Goal: Task Accomplishment & Management: Use online tool/utility

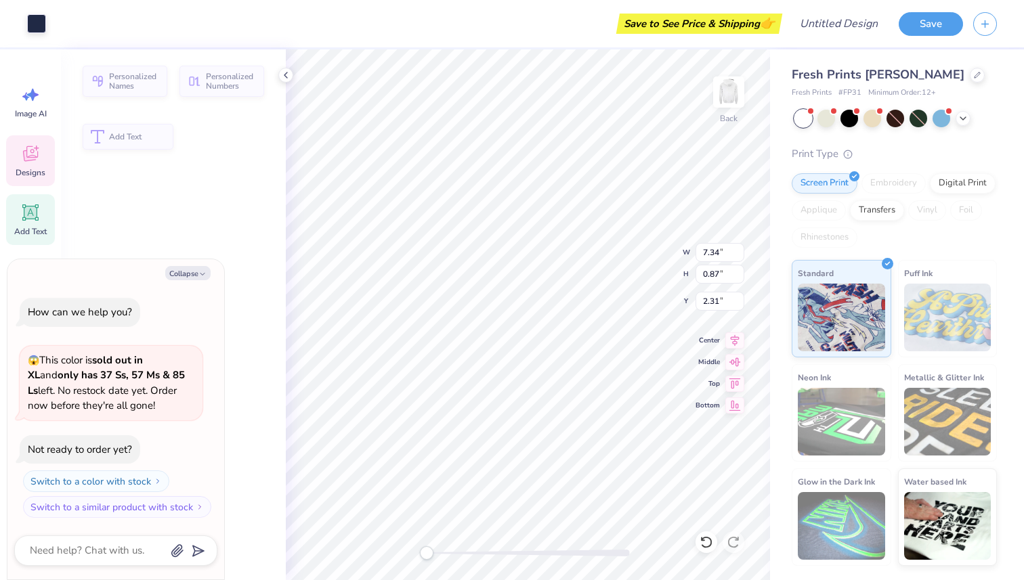
type textarea "x"
type input "7.34"
type input "0.87"
type input "2.31"
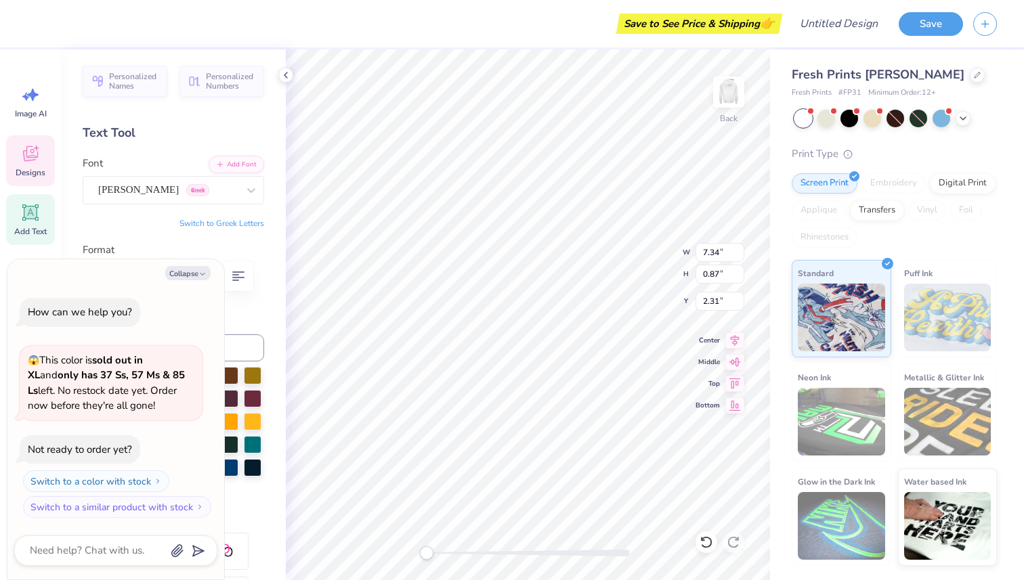
type textarea "x"
type textarea "SIGMA SIGMA"
type textarea "x"
type textarea "S"
type textarea "x"
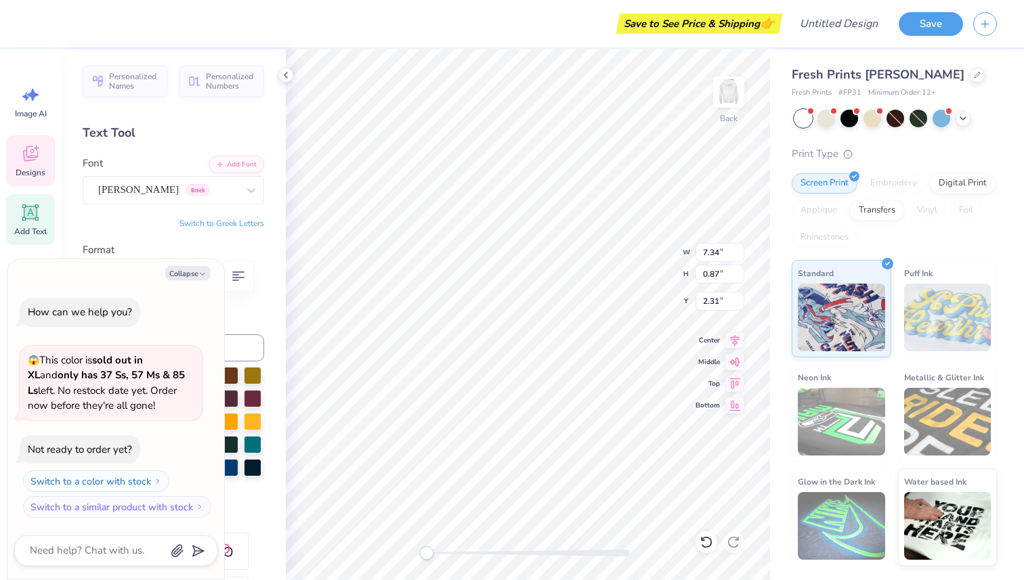
type textarea "p"
type textarea "x"
type textarea "P"
type textarea "x"
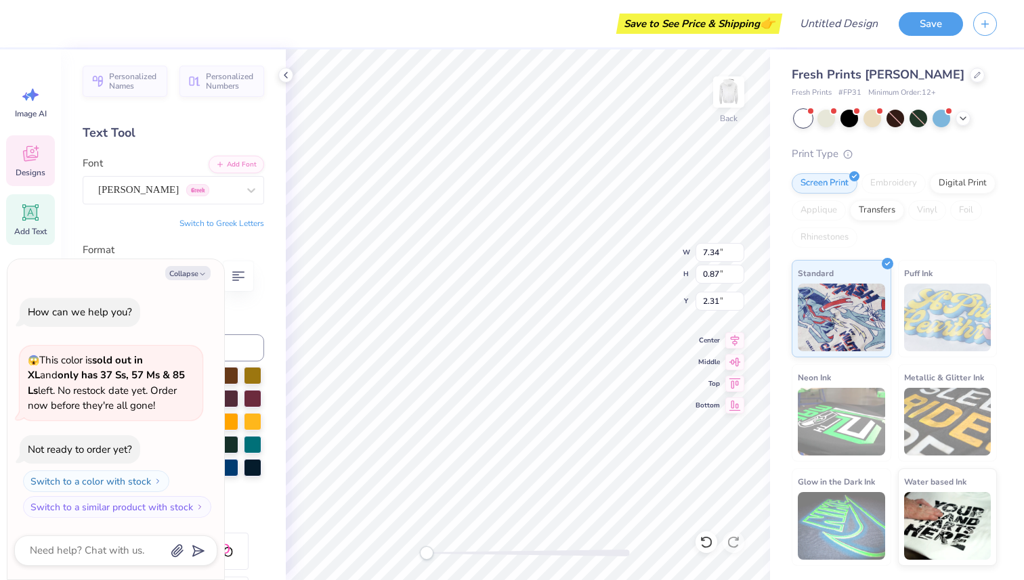
type textarea "PH"
type textarea "x"
type textarea "PHI"
type textarea "x"
type textarea "PHI"
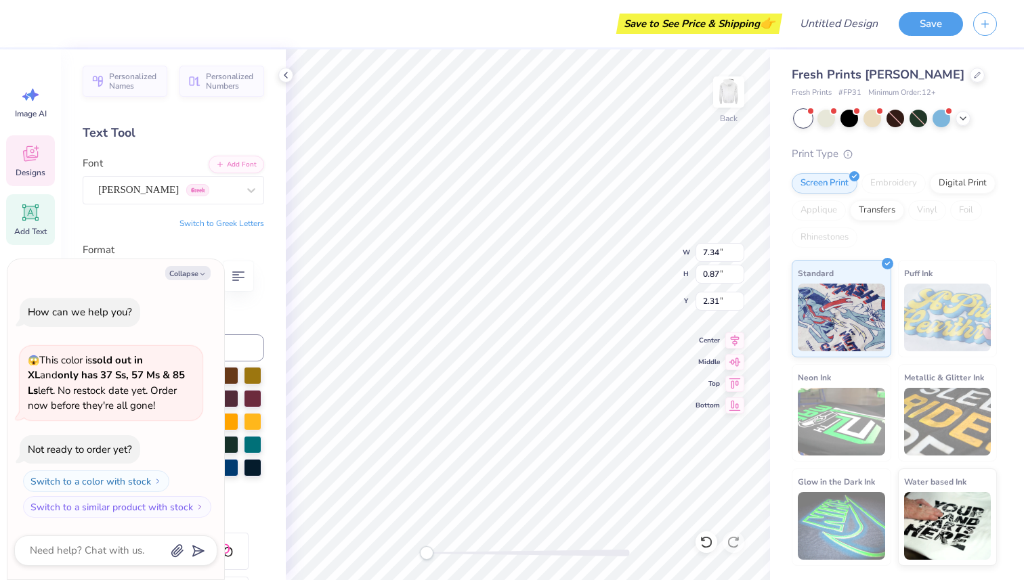
type textarea "x"
type textarea "PHI F"
type textarea "x"
type textarea "PHI F"
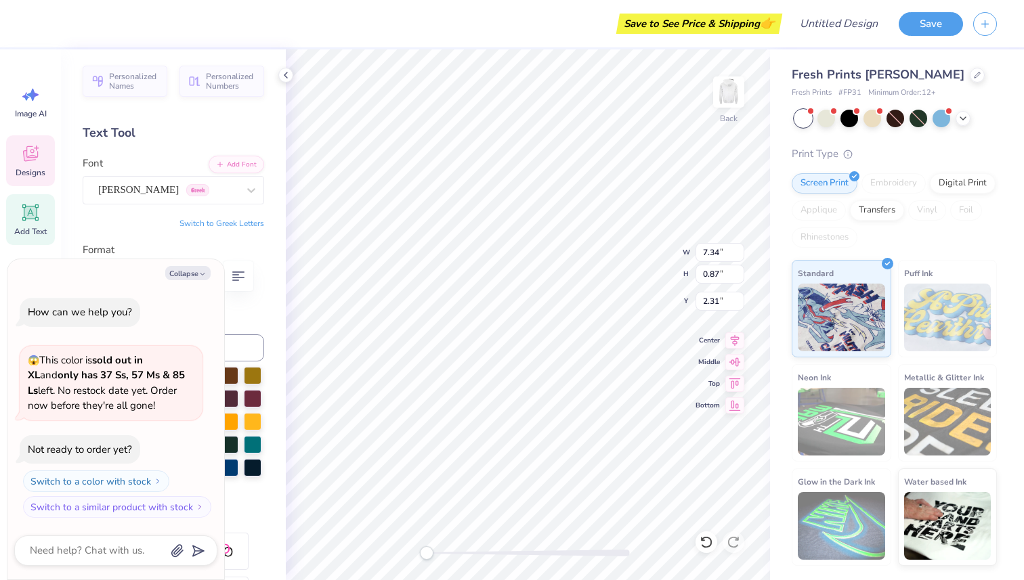
type textarea "x"
type textarea "PHI"
type textarea "x"
type textarea "PHI G"
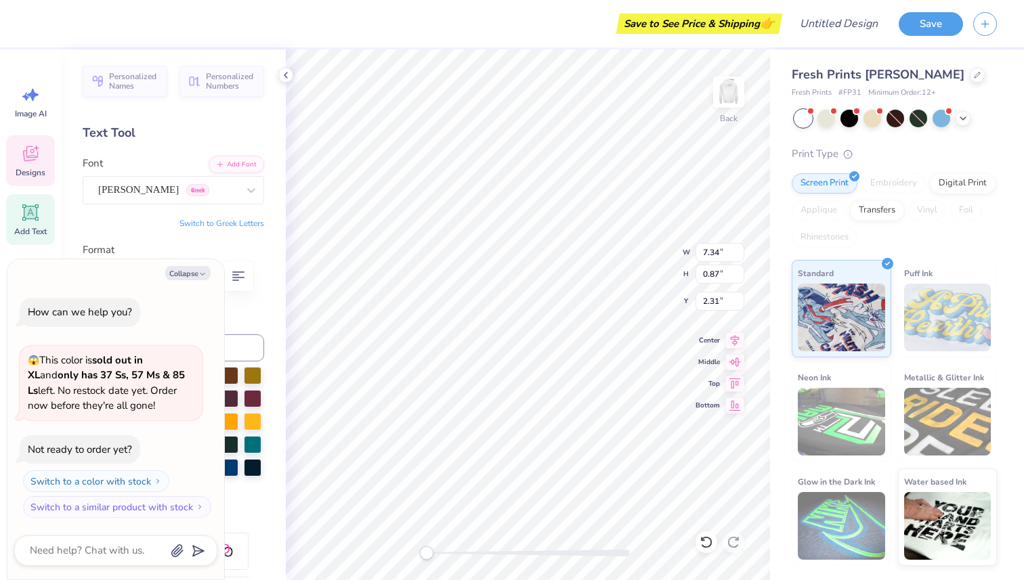
type textarea "x"
type textarea "PHI GAM"
type textarea "x"
type textarea "PHI GAMM"
type textarea "x"
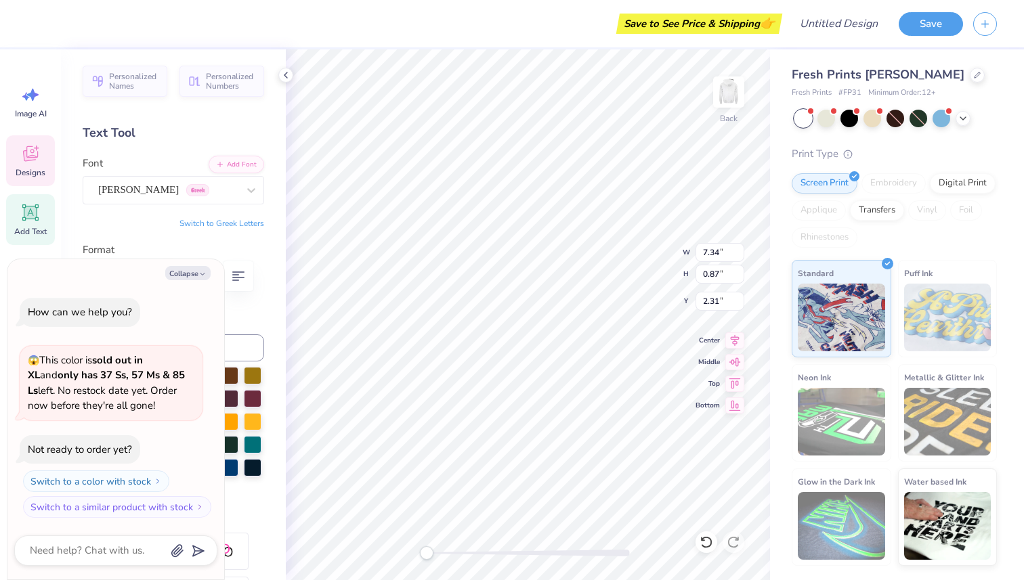
type textarea "PHI GAMMA"
type textarea "x"
type textarea "PHI GAMMA N"
type textarea "x"
type textarea "PHI GAMMA NU"
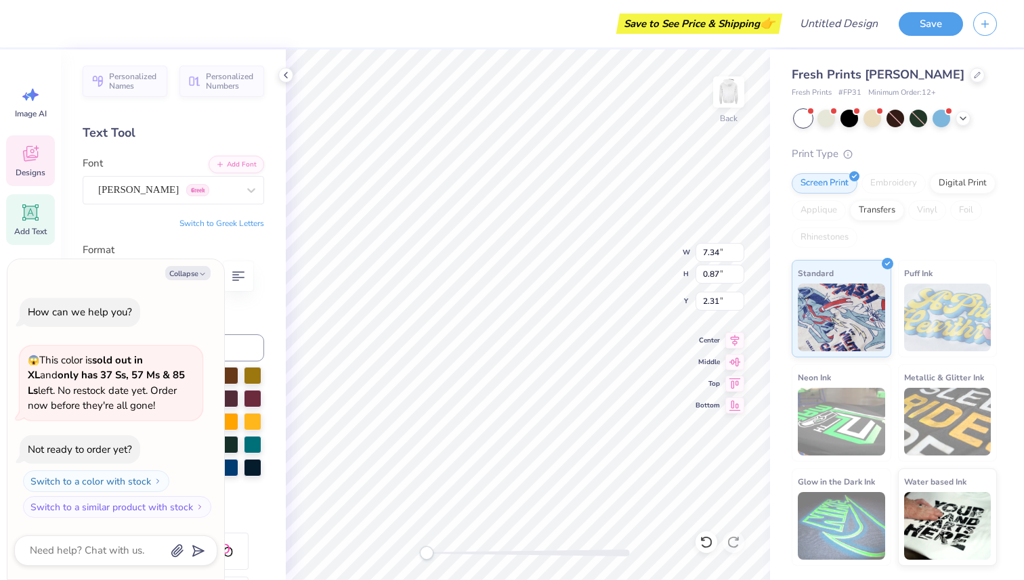
scroll to position [0, 3]
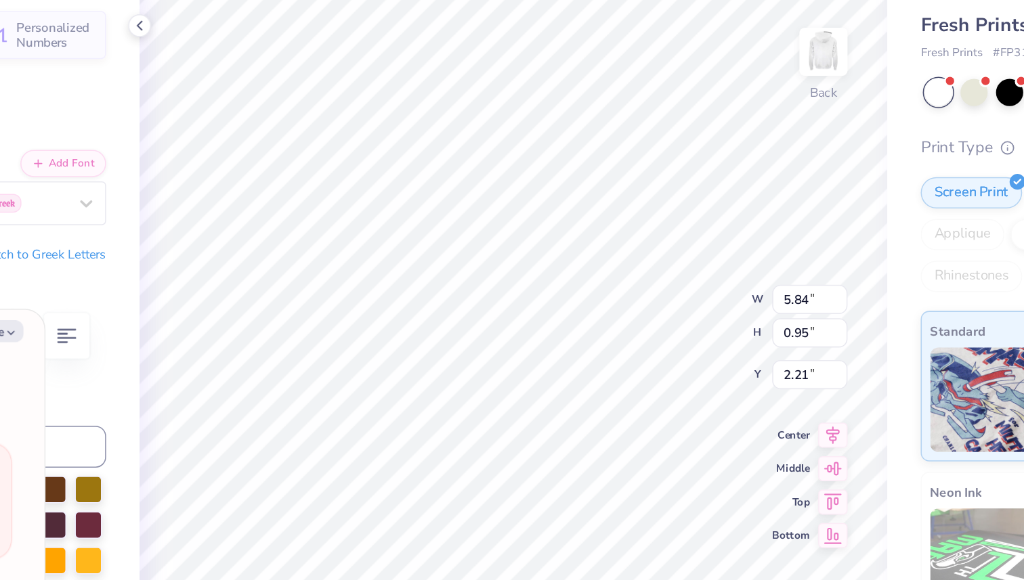
type textarea "x"
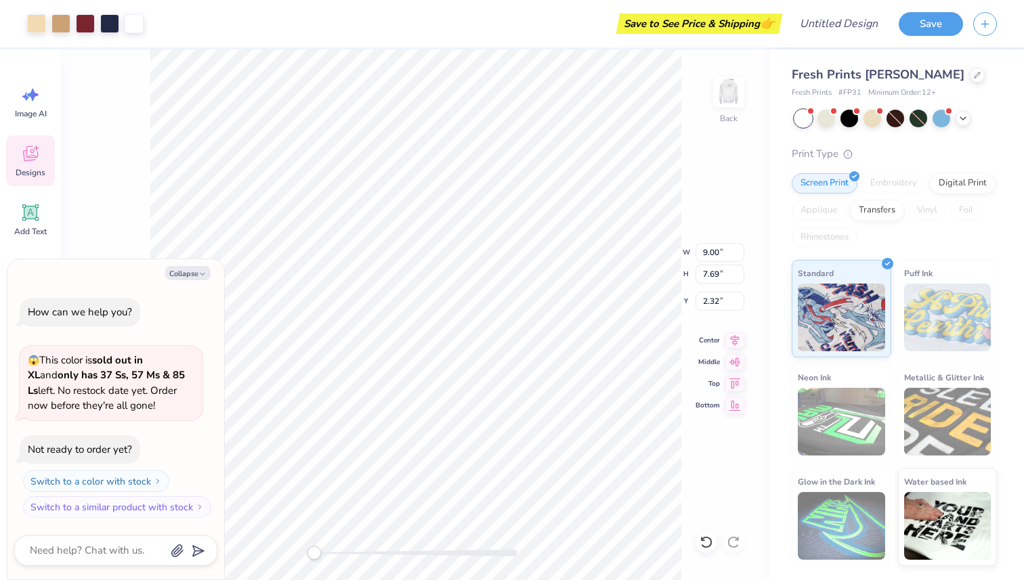
type textarea "x"
type input "7.34"
type input "0.87"
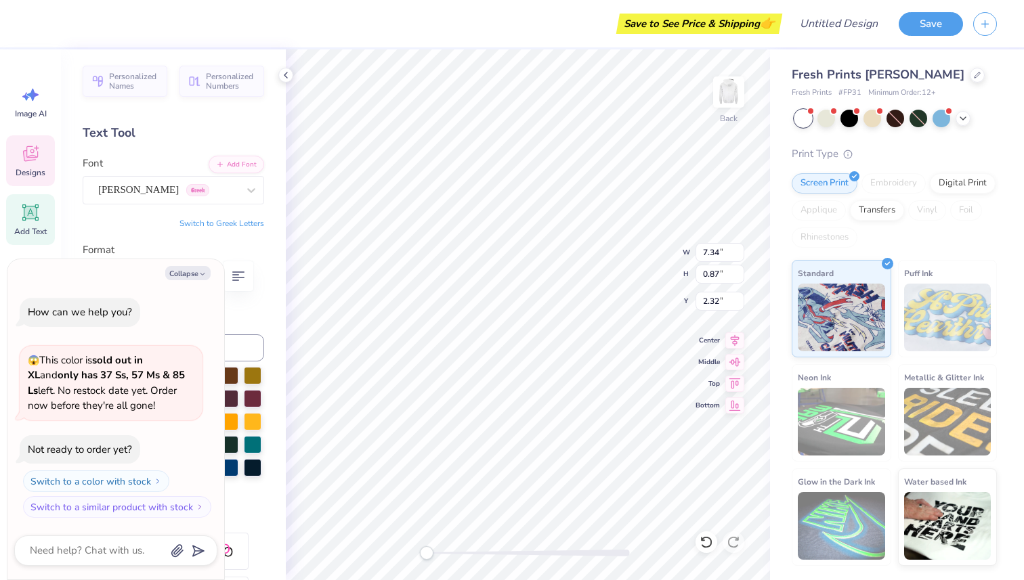
type textarea "x"
type textarea "S"
type textarea "x"
type textarea "PH"
type textarea "x"
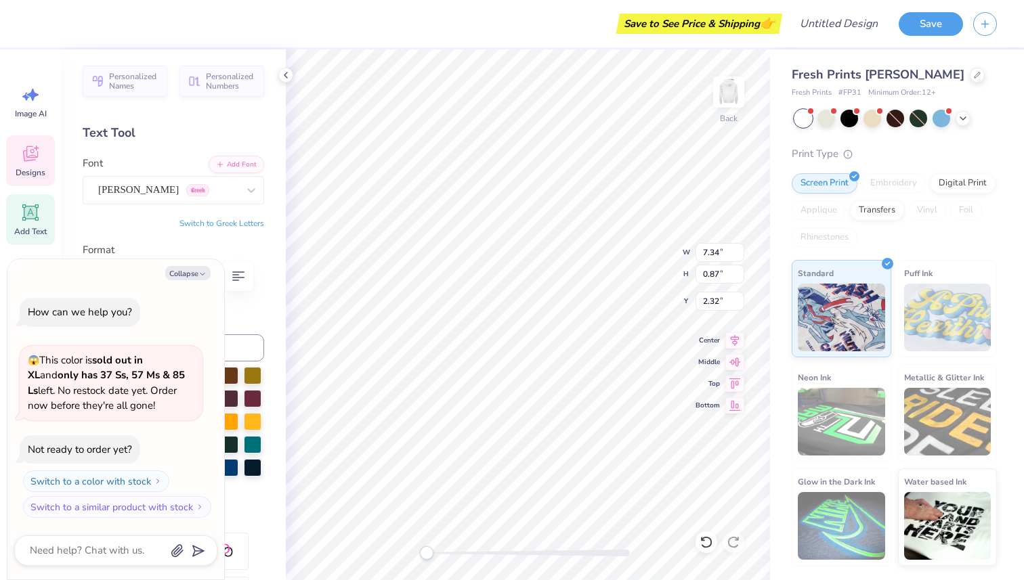
type textarea "P"
type textarea "x"
type textarea "P"
type textarea "x"
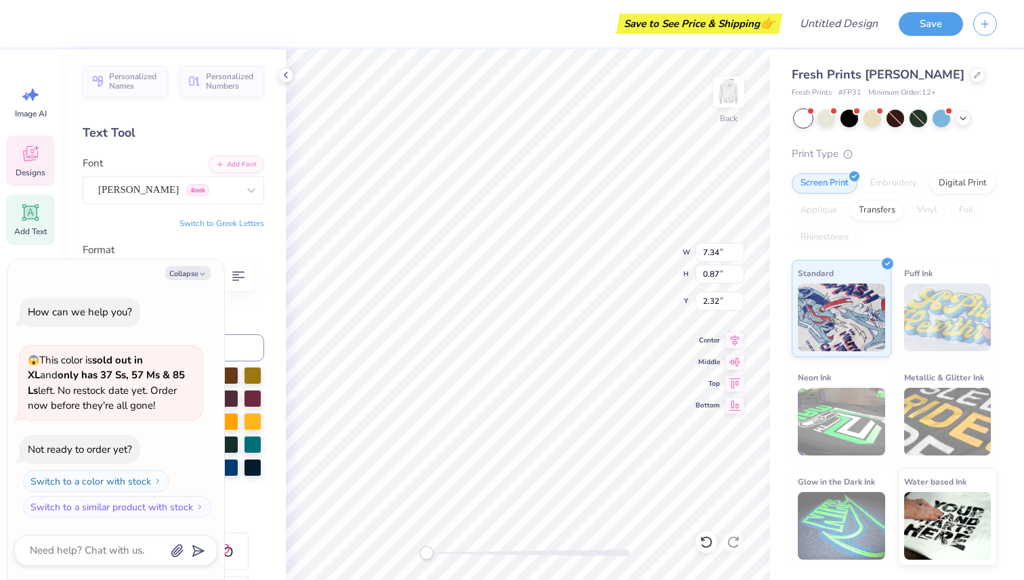
type textarea "PH"
type textarea "x"
type textarea "PHI"
type textarea "x"
type textarea "PHI"
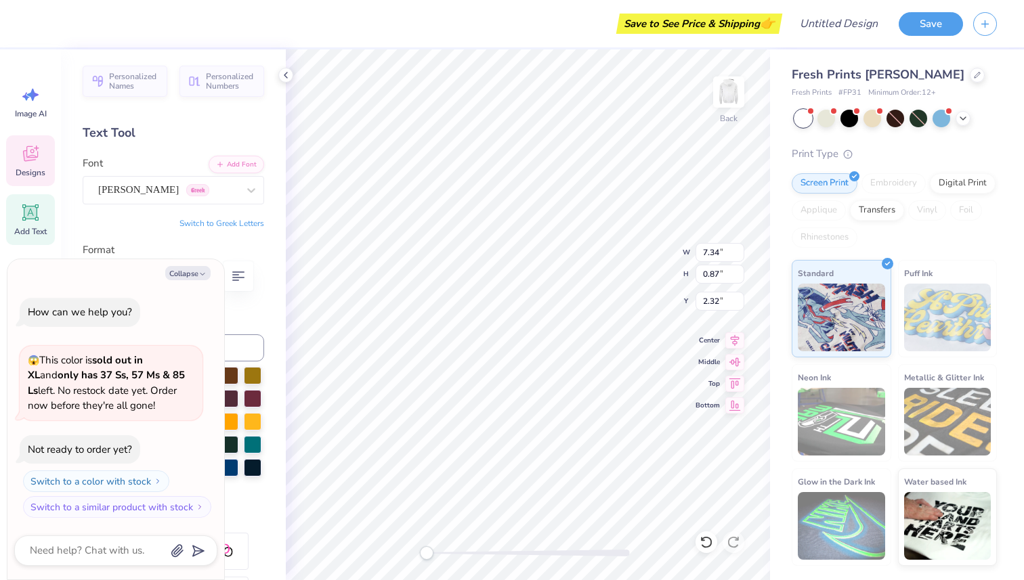
type textarea "x"
type textarea "PHI G"
type textarea "x"
type textarea "PHI GA"
type textarea "x"
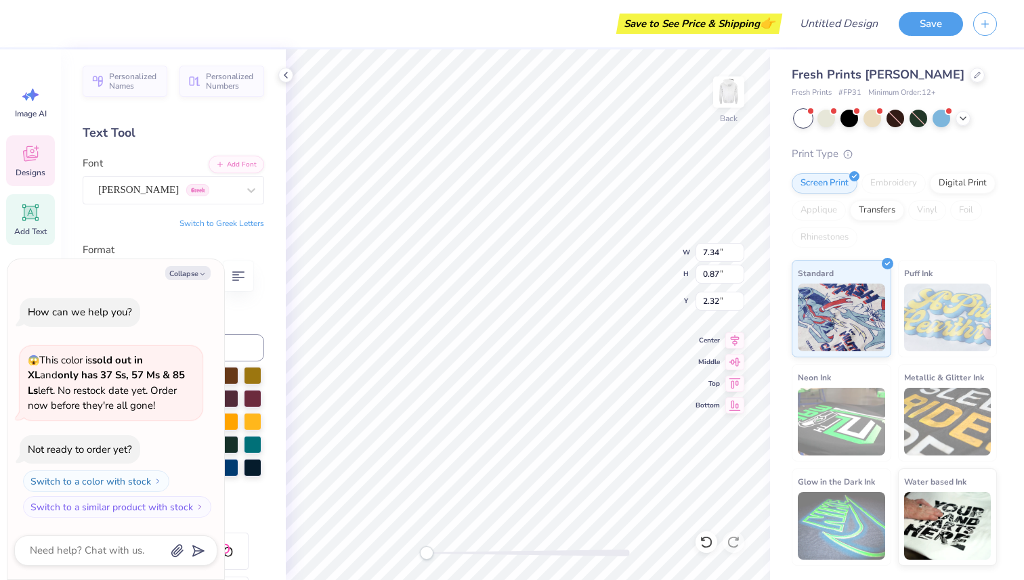
type textarea "PHI GAM"
type textarea "x"
type textarea "PHI GAMM"
type textarea "x"
type textarea "PHI GAMMA"
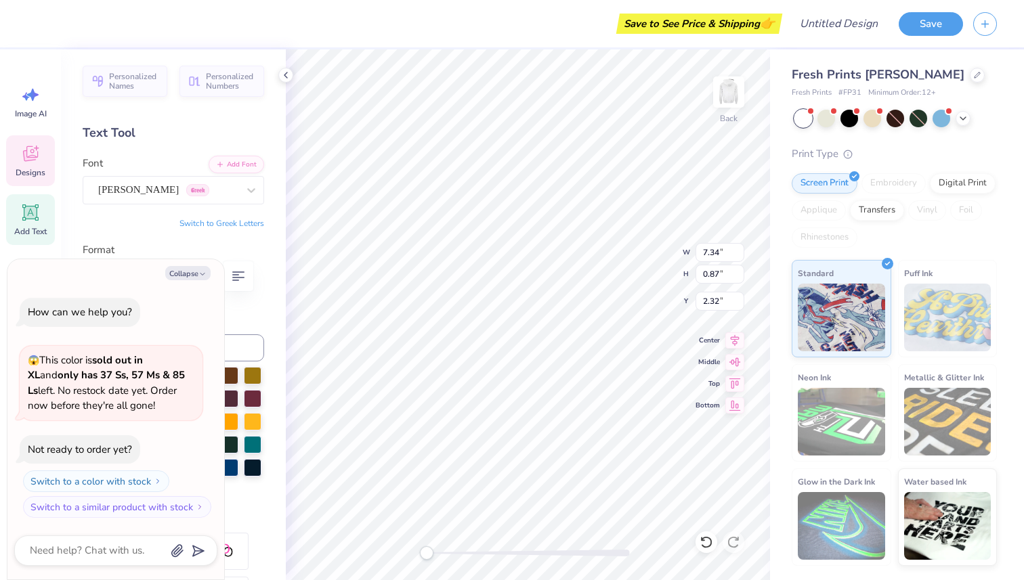
type textarea "x"
type textarea "PHI GAMMA"
type textarea "x"
type textarea "PHI GAMMA N"
type textarea "x"
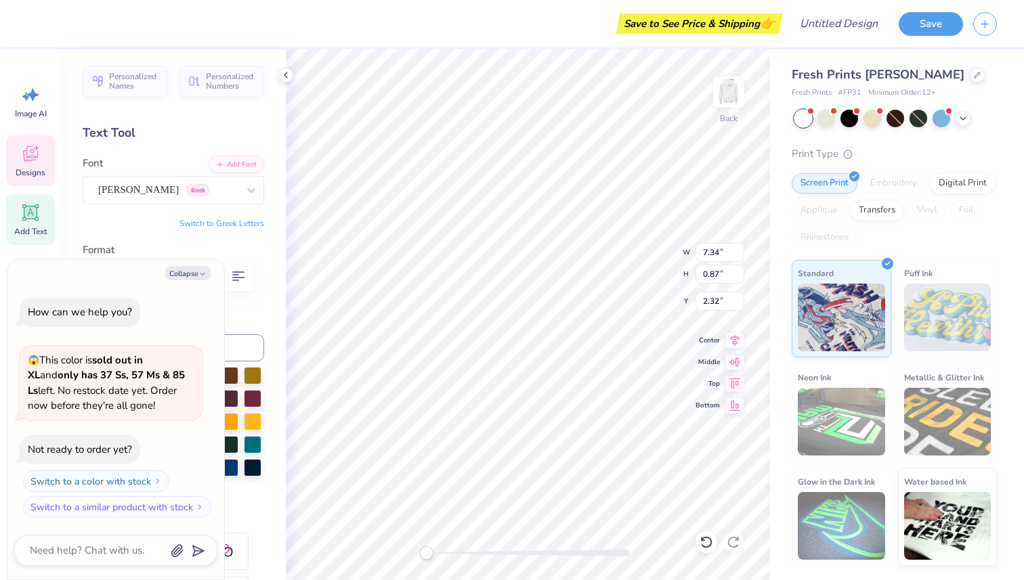
type textarea "PHI GAMMA NU"
type textarea "x"
type textarea "STATE 202"
type textarea "x"
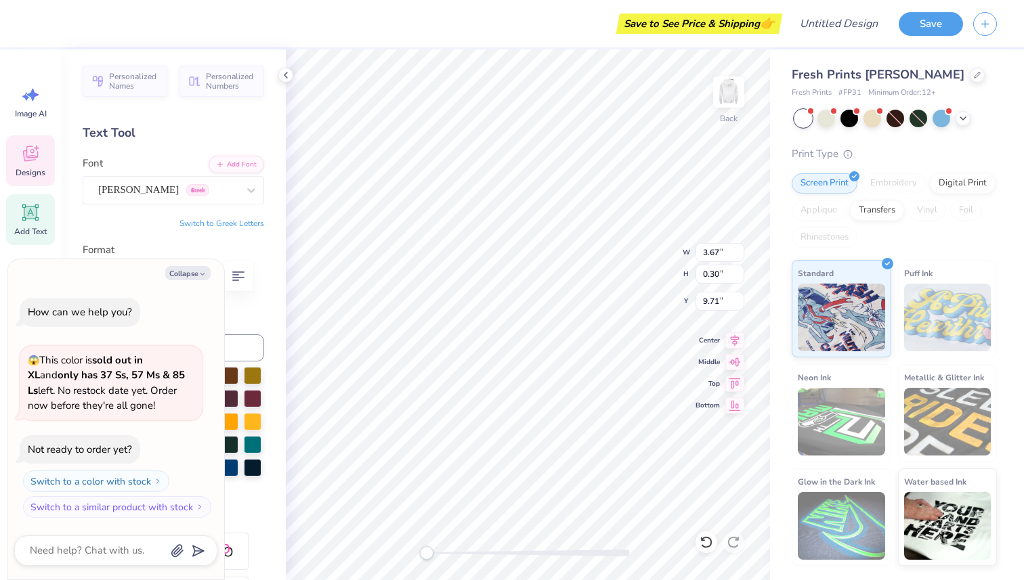
scroll to position [0, 0]
type textarea "S"
type textarea "x"
type textarea "T"
type textarea "x"
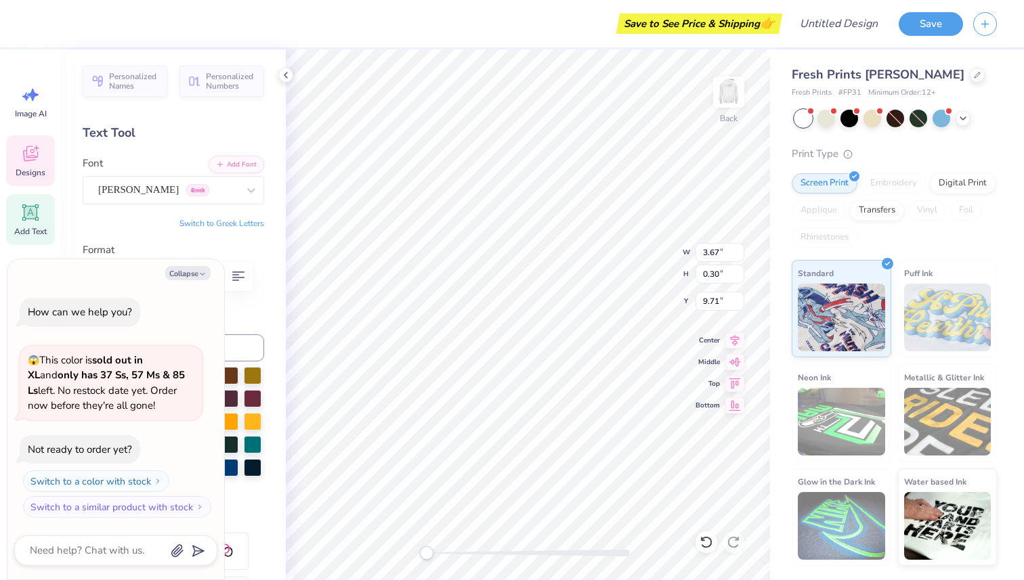
type textarea "TH"
type textarea "x"
type textarea "THE"
type textarea "x"
type textarea "THE O"
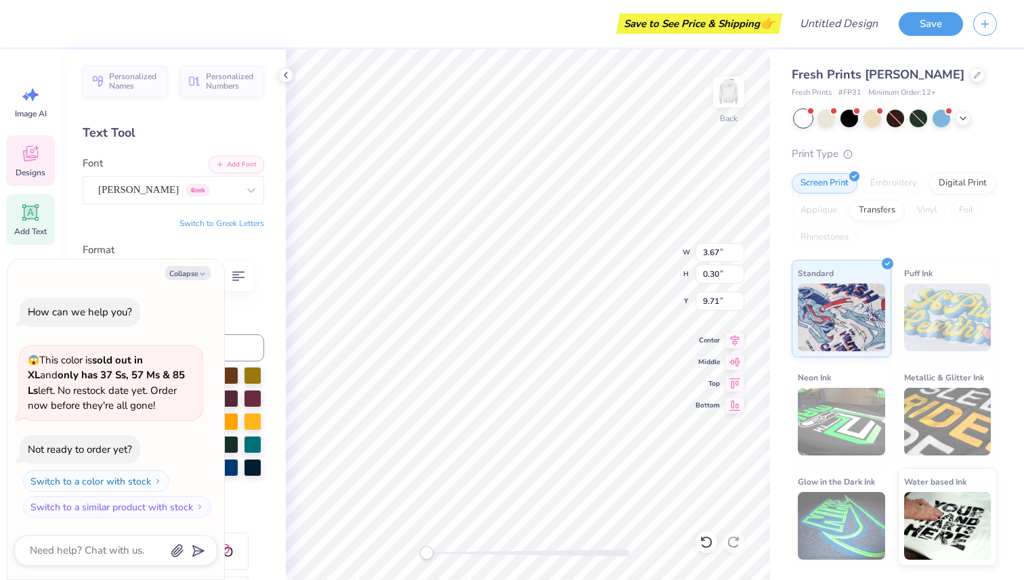
type textarea "x"
type textarea "THE OH"
type textarea "x"
type textarea "THE OHIO"
type textarea "x"
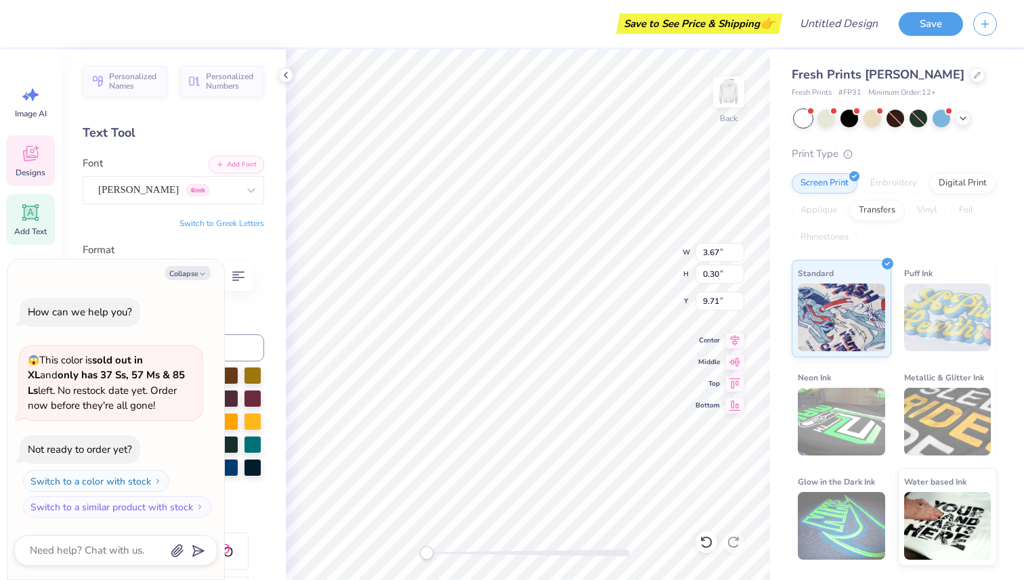
type textarea "THE OHIO"
type textarea "x"
type textarea "THE OHIO S"
type textarea "x"
type textarea "THE OHIO ST"
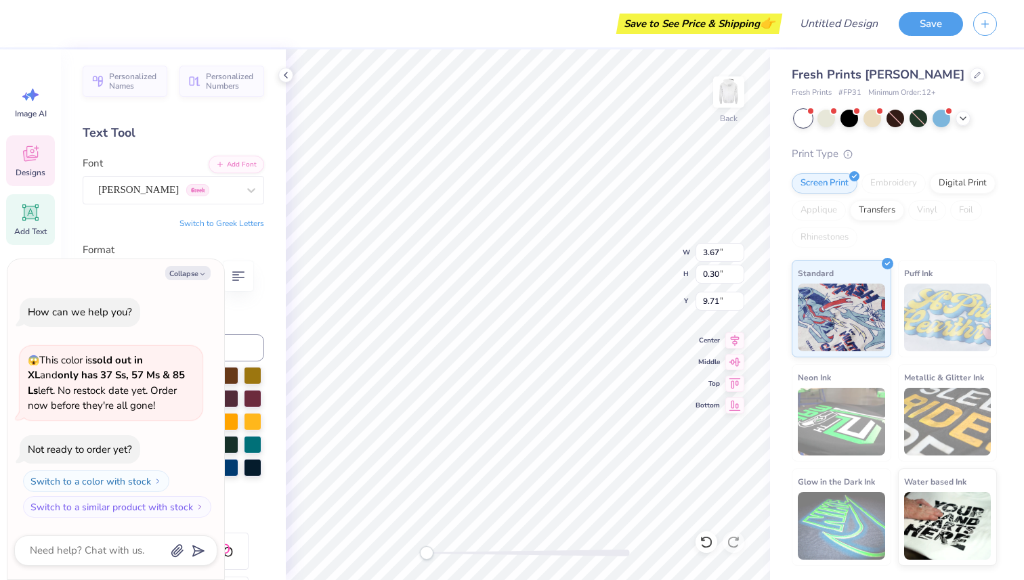
type textarea "x"
type textarea "THE OHIO STA"
type textarea "x"
type textarea "THE OHIO STAT"
type textarea "x"
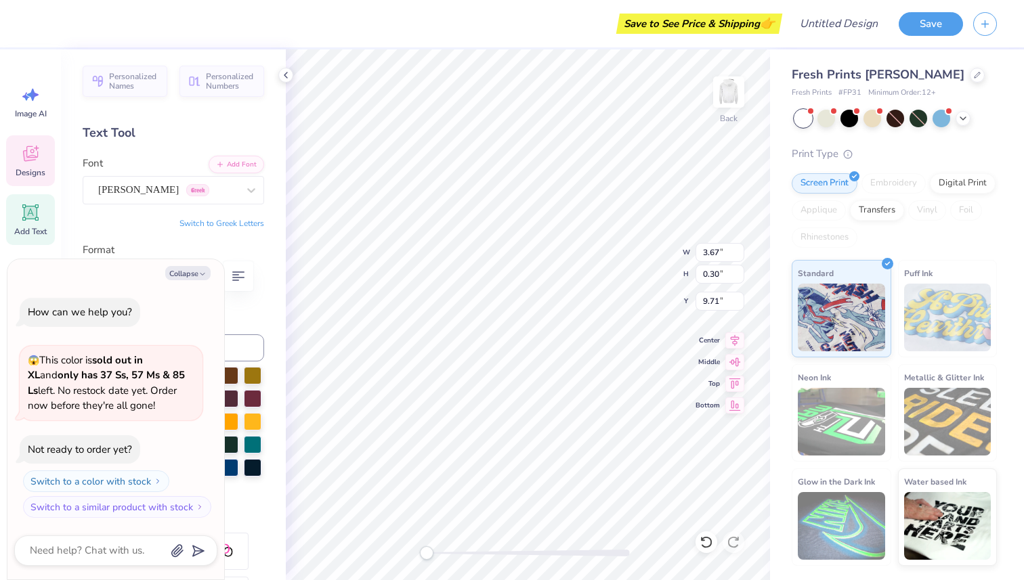
type textarea "THE OHIO STATE"
type textarea "x"
type textarea "THE OHIO STATE U"
type textarea "x"
type textarea "THE OHIO STATE UN"
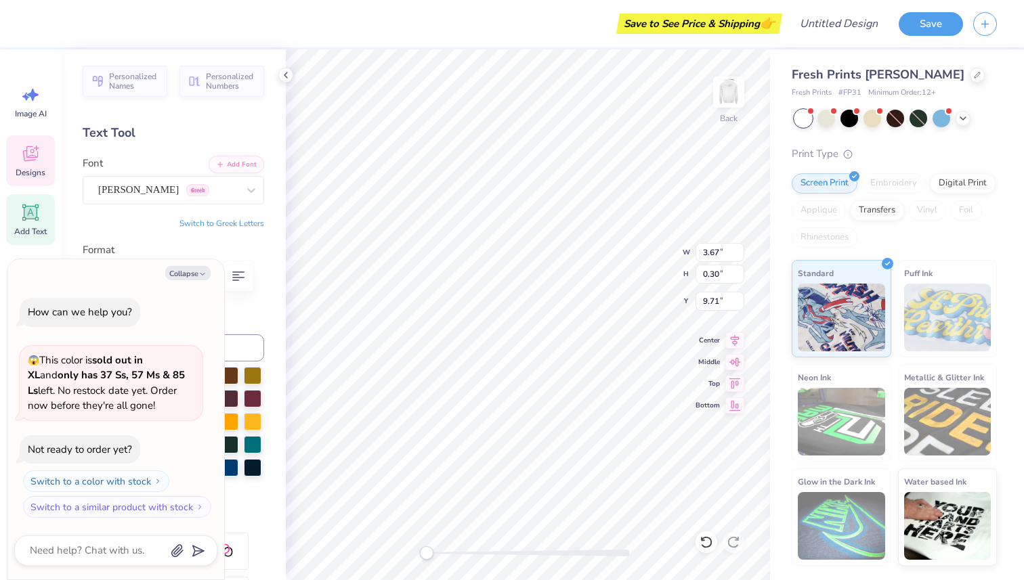
type textarea "x"
type textarea "THE OHIO STATE UNI"
type textarea "x"
type textarea "THE OHIO STATE UNIV"
type textarea "x"
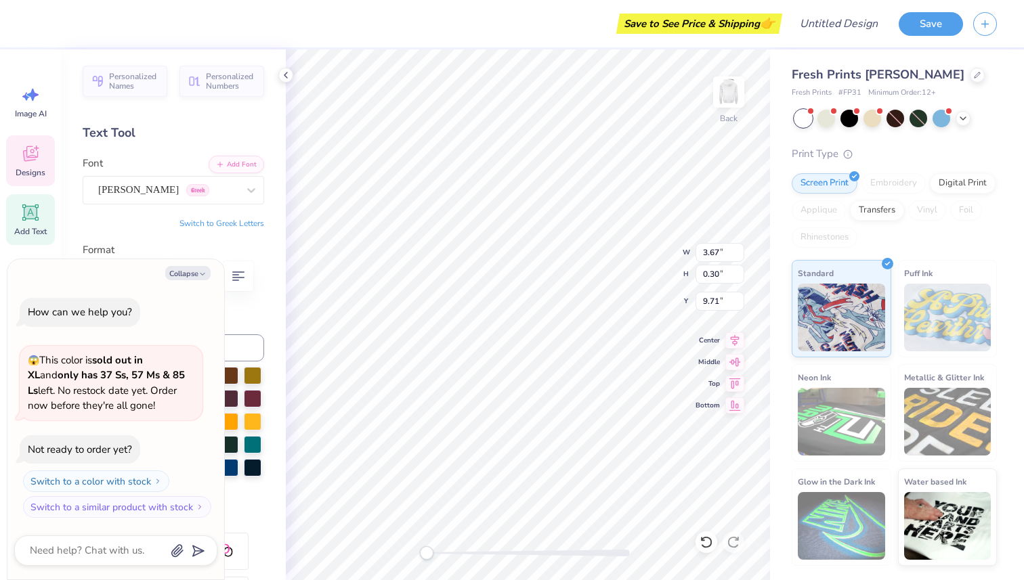
type textarea "THE OHIO STATE UNIVER"
type textarea "x"
type textarea "THE OHIO STATE UNIVERSI"
type textarea "x"
type textarea "THE OHIO STATE UNIVERSITY"
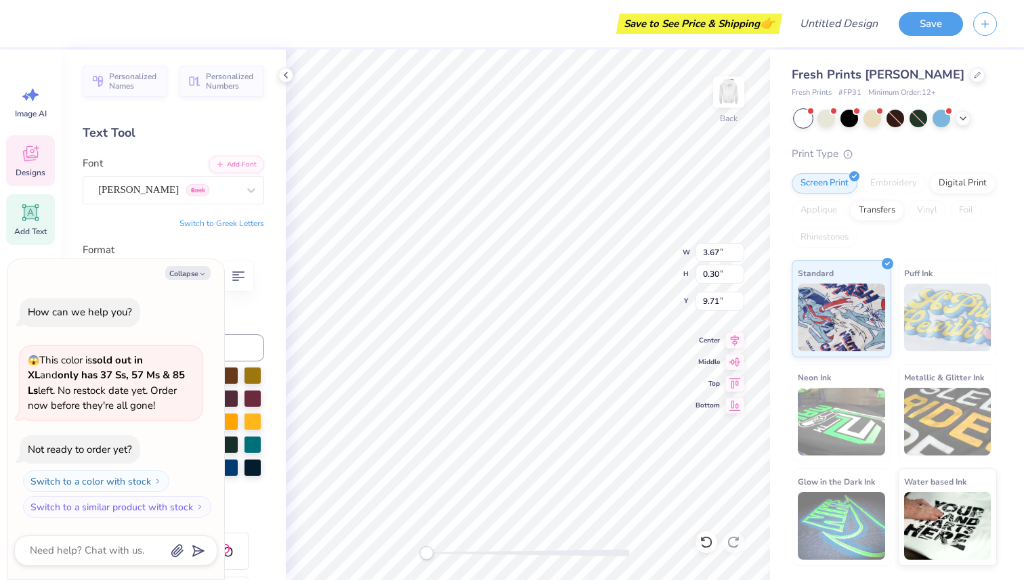
scroll to position [0, 8]
type textarea "x"
type textarea "THE OHIO STATE UNIVERSITY '"
type textarea "x"
type textarea "THE OHIO STATE UNIVERSITY '25"
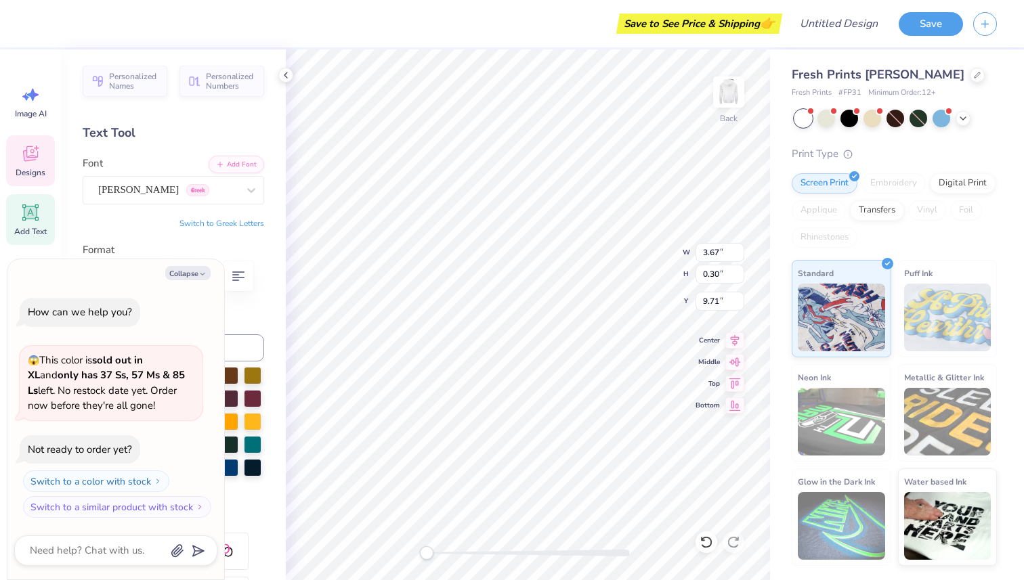
scroll to position [0, 9]
type textarea "x"
type input "0.84"
type input "0.36"
type input "6.58"
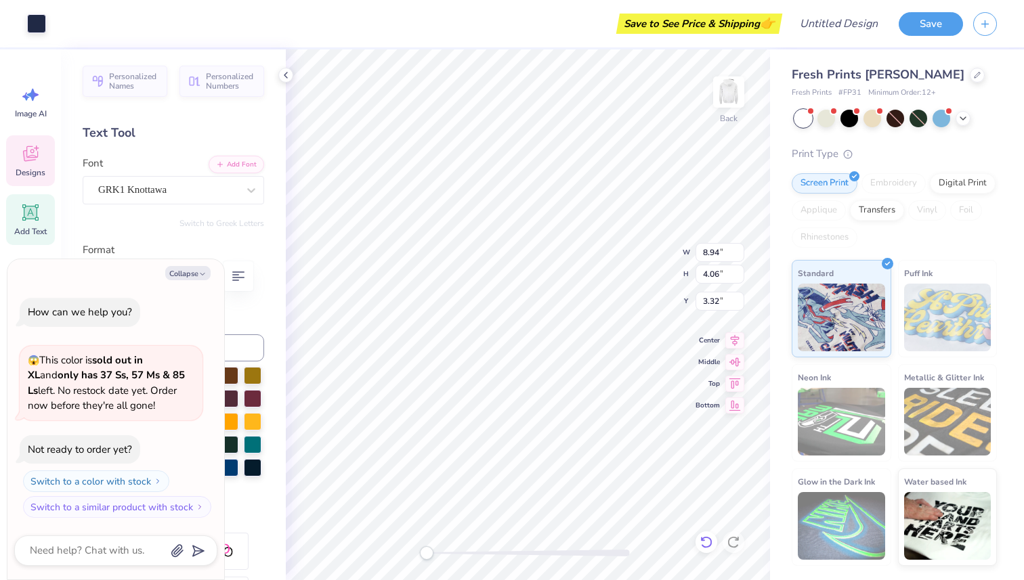
click at [708, 544] on icon at bounding box center [706, 543] width 14 height 14
click at [704, 542] on icon at bounding box center [706, 543] width 14 height 14
click at [704, 543] on icon at bounding box center [706, 543] width 14 height 14
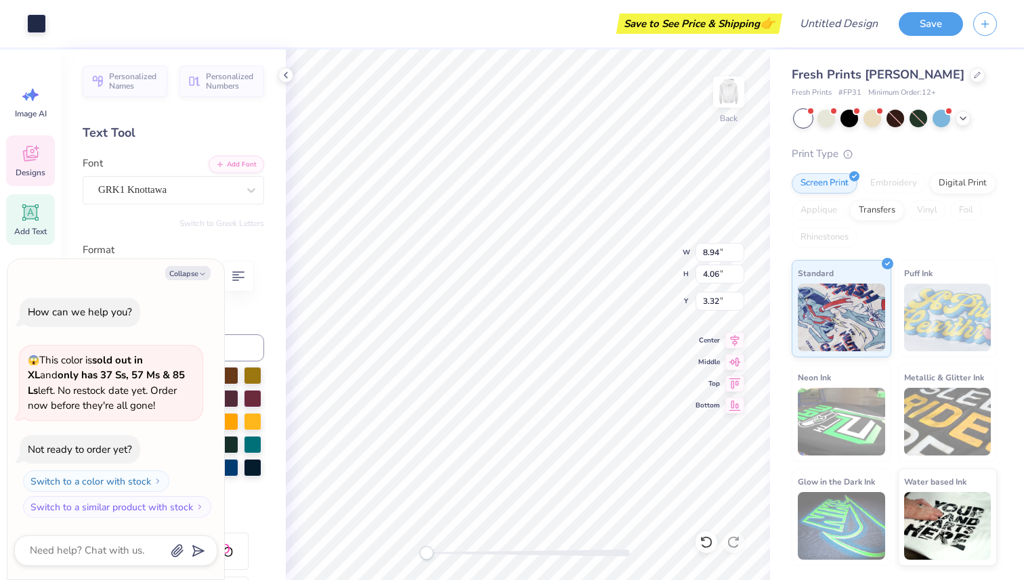
click at [705, 543] on icon at bounding box center [706, 543] width 14 height 14
click at [774, 473] on div "Fresh Prints Irving Hoodie Fresh Prints # FP31 Minimum Order: 12 + Print Type S…" at bounding box center [897, 307] width 254 height 517
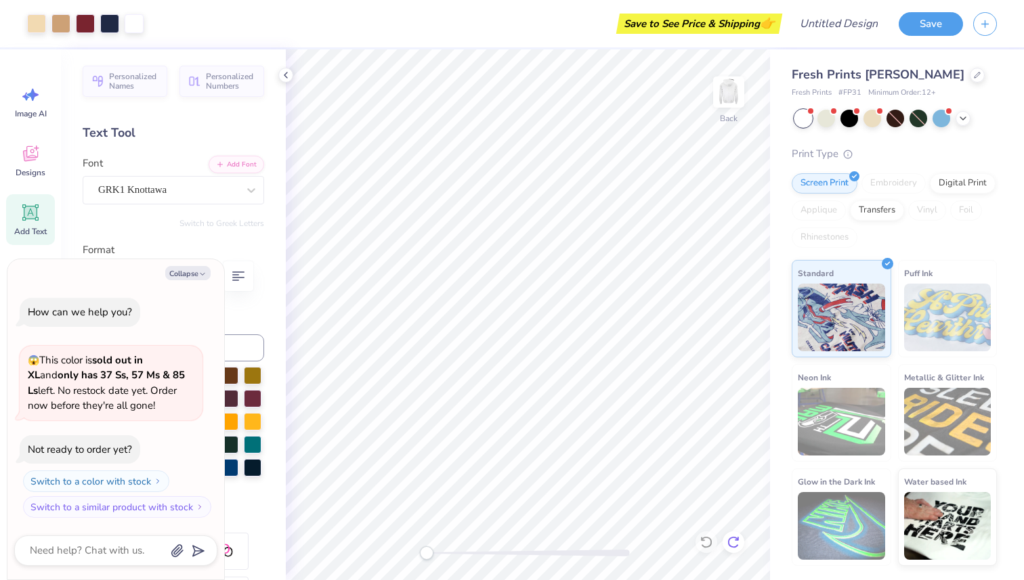
click at [737, 543] on icon at bounding box center [733, 543] width 14 height 14
click at [737, 542] on icon at bounding box center [733, 543] width 14 height 14
click at [737, 544] on icon at bounding box center [733, 543] width 14 height 14
click at [704, 539] on icon at bounding box center [706, 543] width 14 height 14
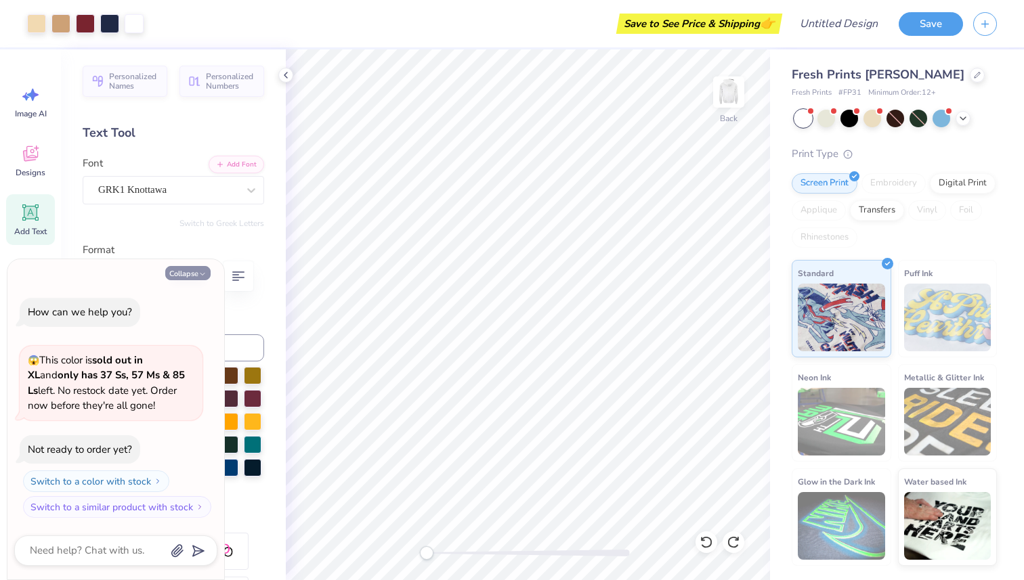
click at [202, 266] on button "Collapse" at bounding box center [187, 273] width 45 height 14
type textarea "x"
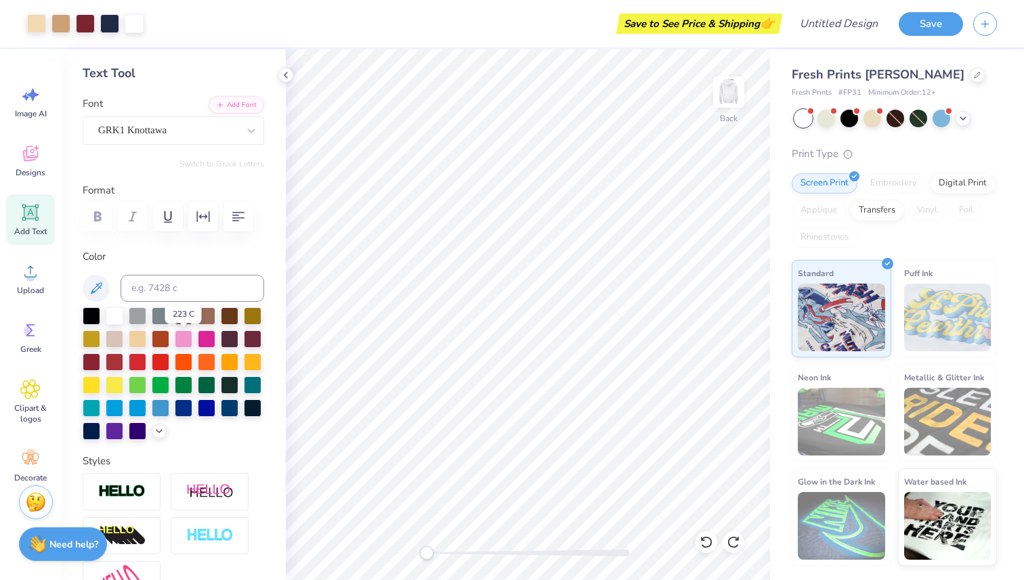
scroll to position [0, 0]
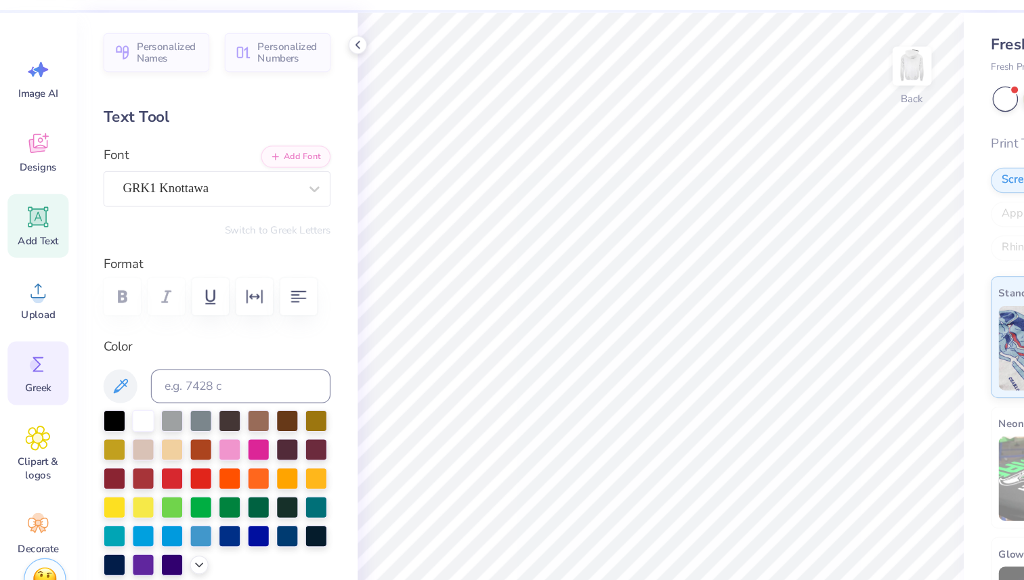
click at [33, 327] on icon at bounding box center [30, 330] width 20 height 20
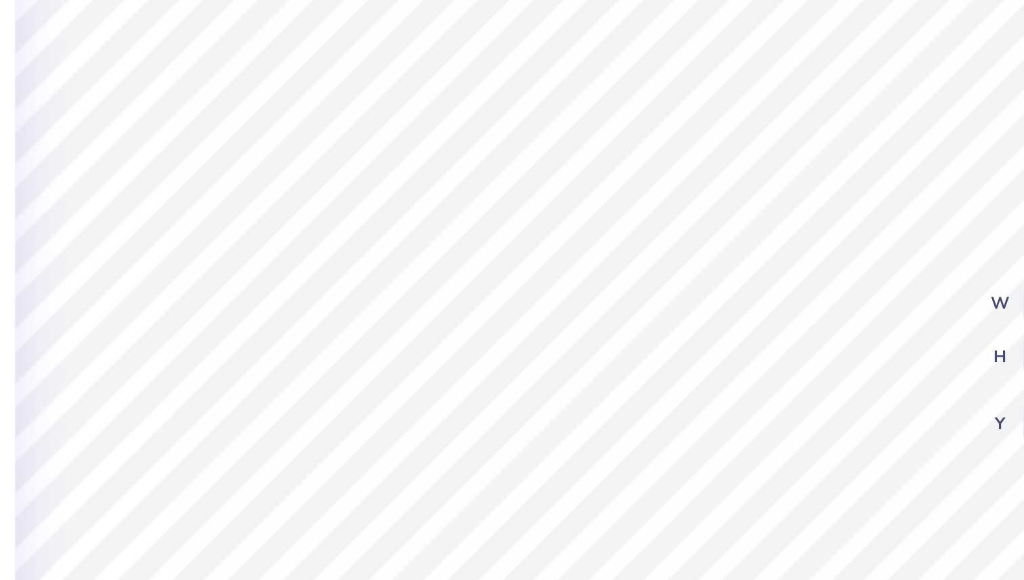
type input "8.94"
type input "4.06"
type input "3.62"
type input "0.84"
type input "0.36"
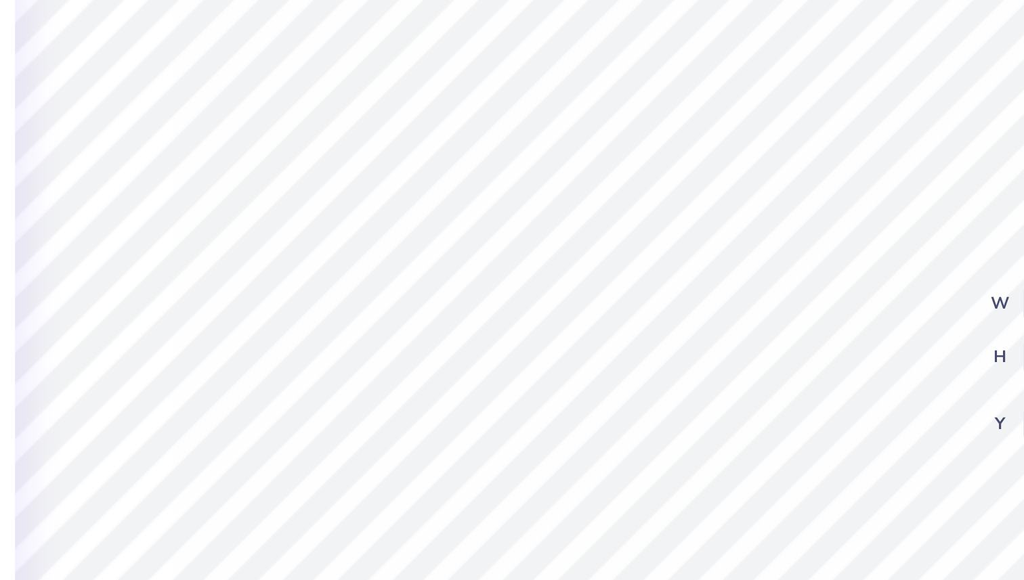
type input "6.44"
type textarea "P"
type textarea "H"
type textarea "P"
type textarea "FGN"
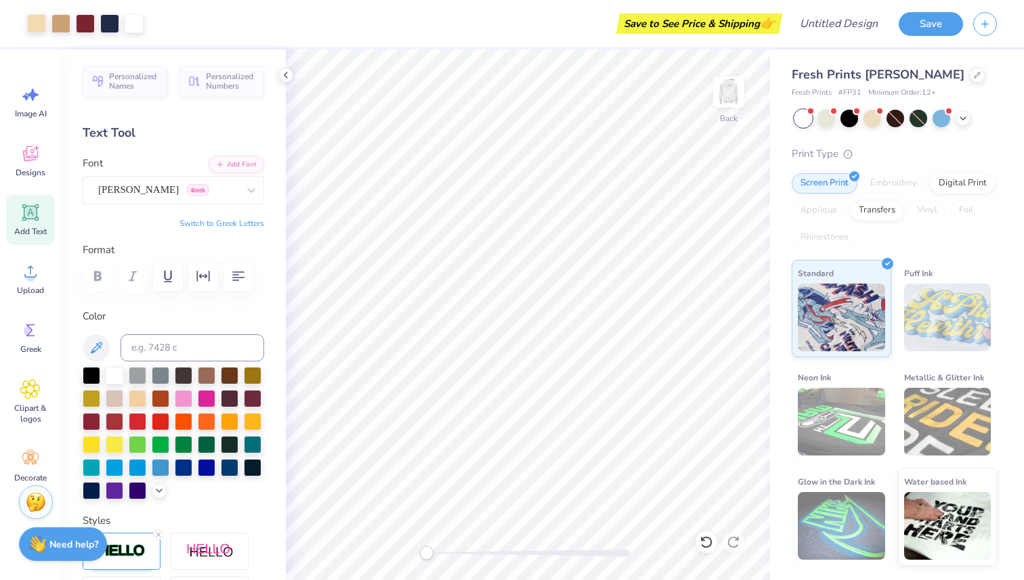
click at [737, 102] on img at bounding box center [728, 92] width 27 height 27
type input "5.52"
click at [734, 94] on img at bounding box center [728, 92] width 54 height 54
click at [725, 104] on img at bounding box center [728, 92] width 54 height 54
click at [726, 95] on img at bounding box center [728, 92] width 54 height 54
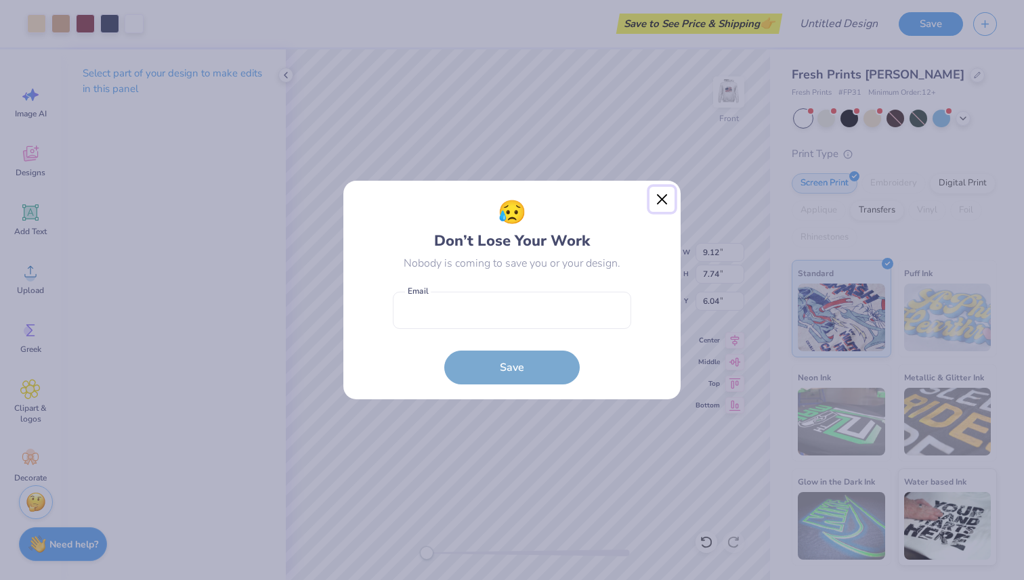
click at [661, 199] on button "Close" at bounding box center [662, 200] width 26 height 26
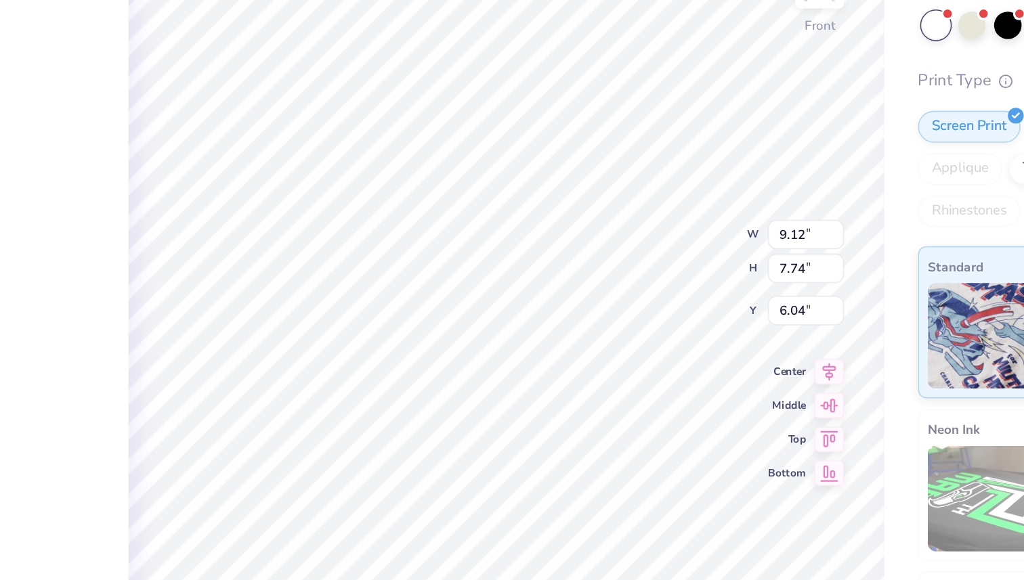
type input "9.12"
type input "7.74"
type input "8.26"
type input "12.11"
type input "10.28"
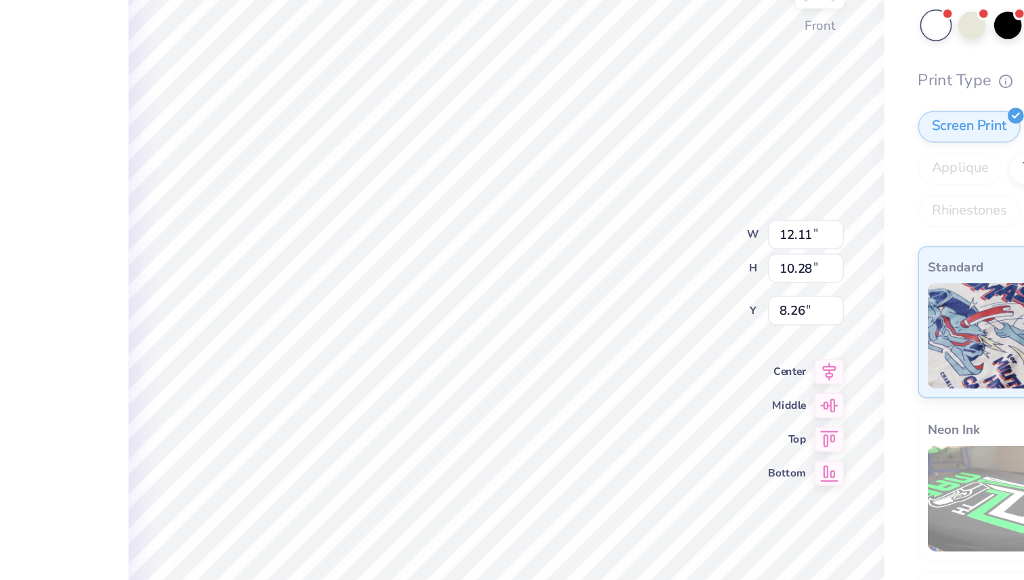
type input "6.25"
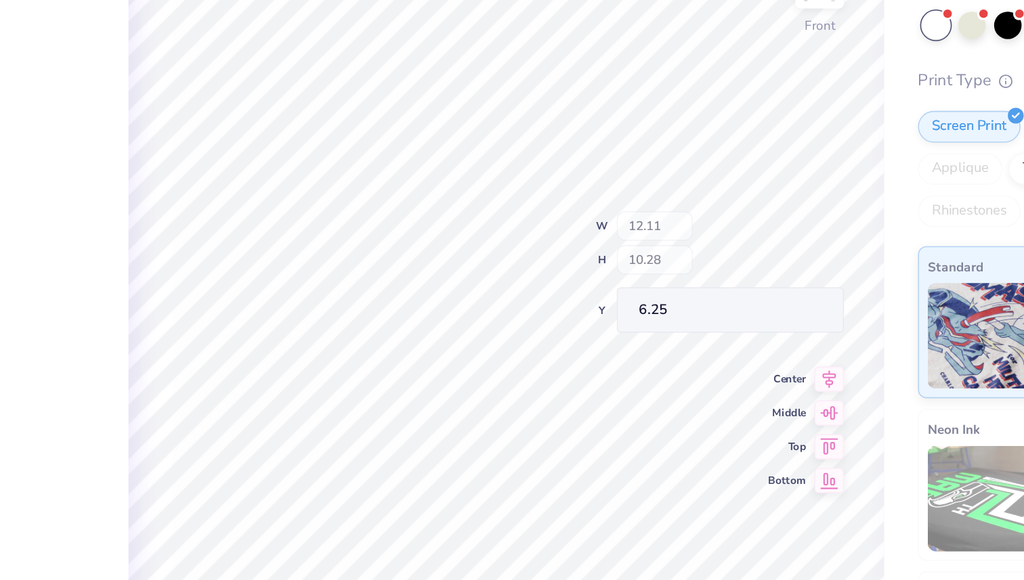
type input "14.82"
type input "12.58"
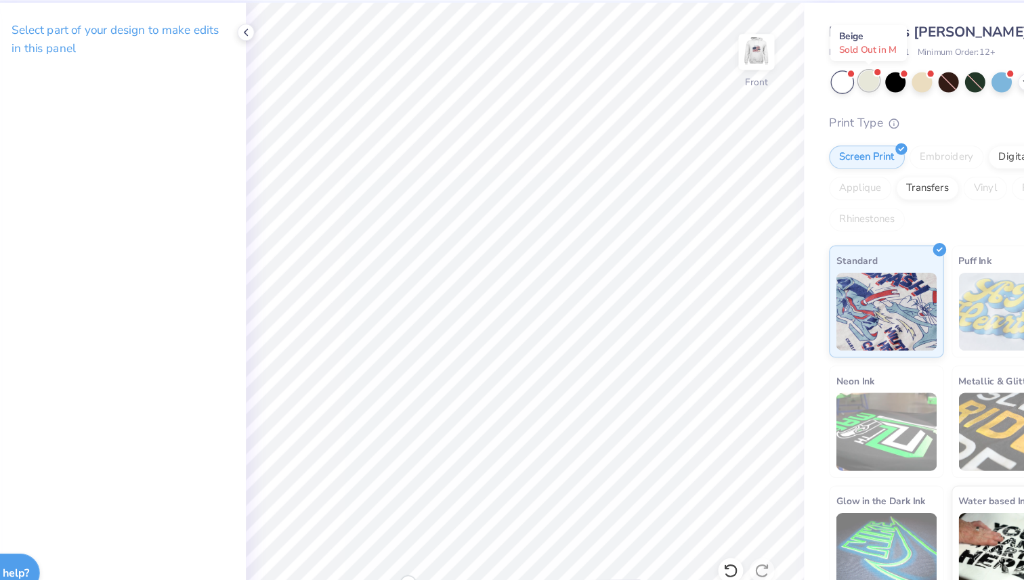
click at [823, 121] on div at bounding box center [826, 117] width 18 height 18
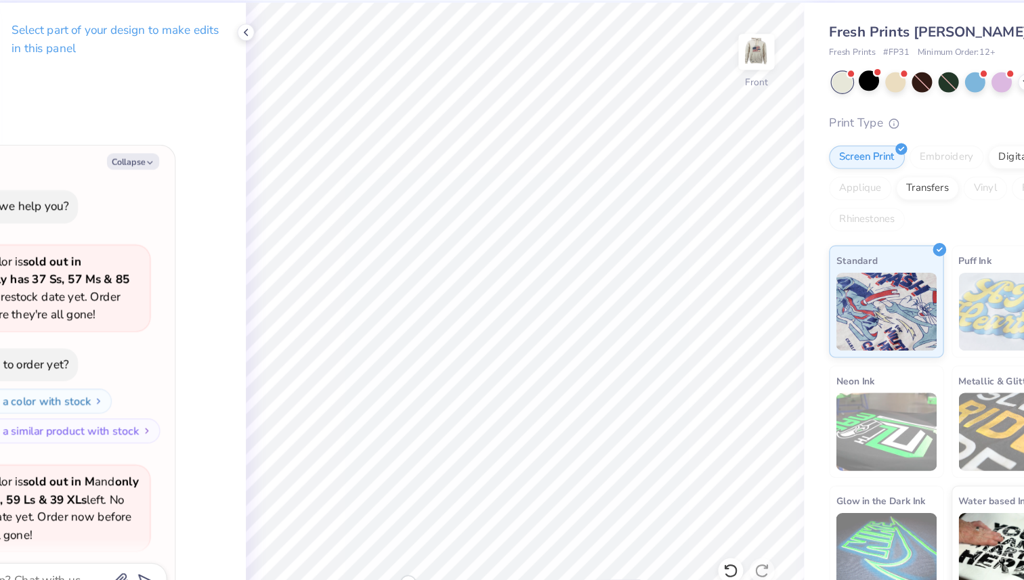
scroll to position [105, 0]
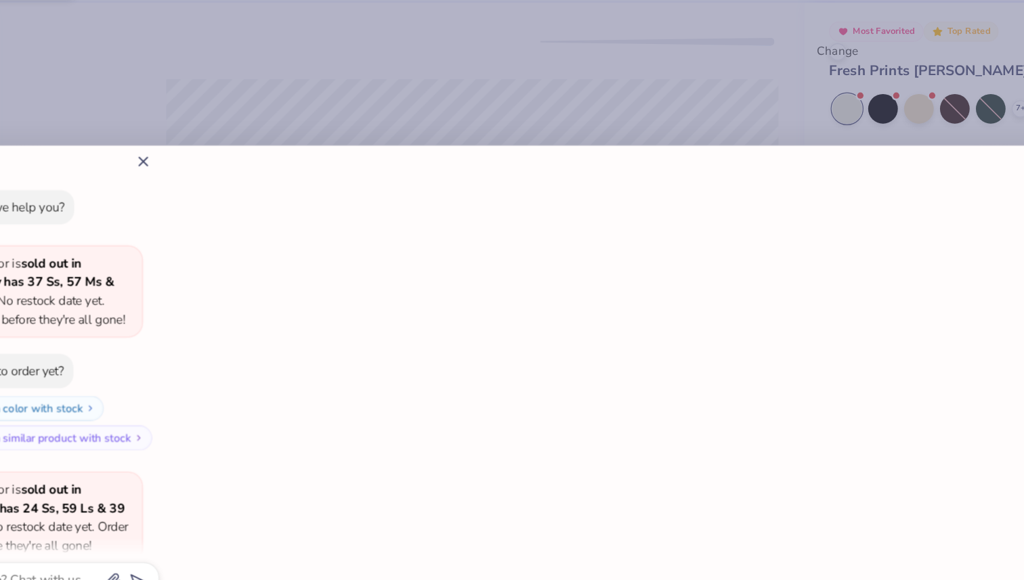
type textarea "x"
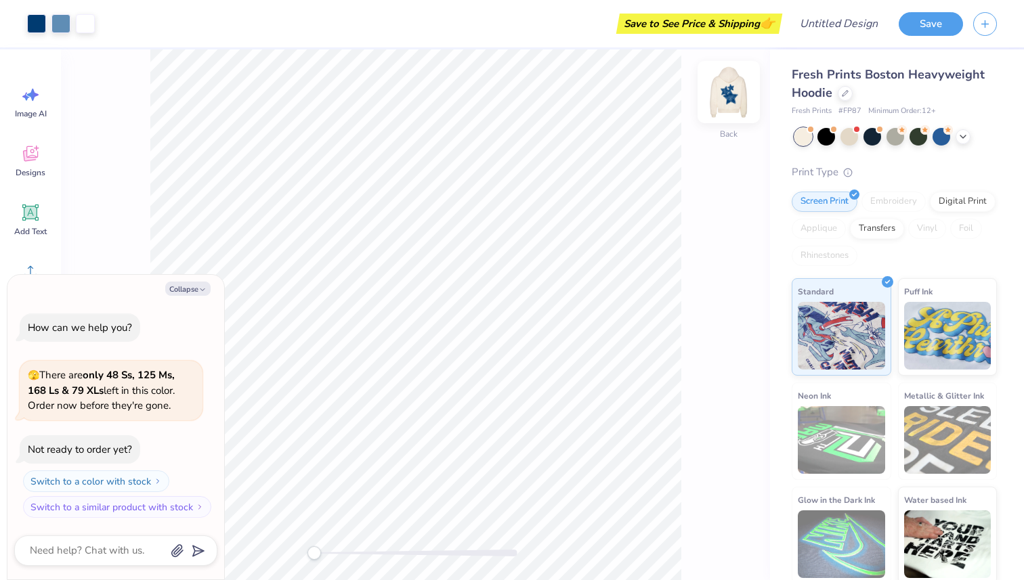
click at [730, 90] on img at bounding box center [728, 92] width 54 height 54
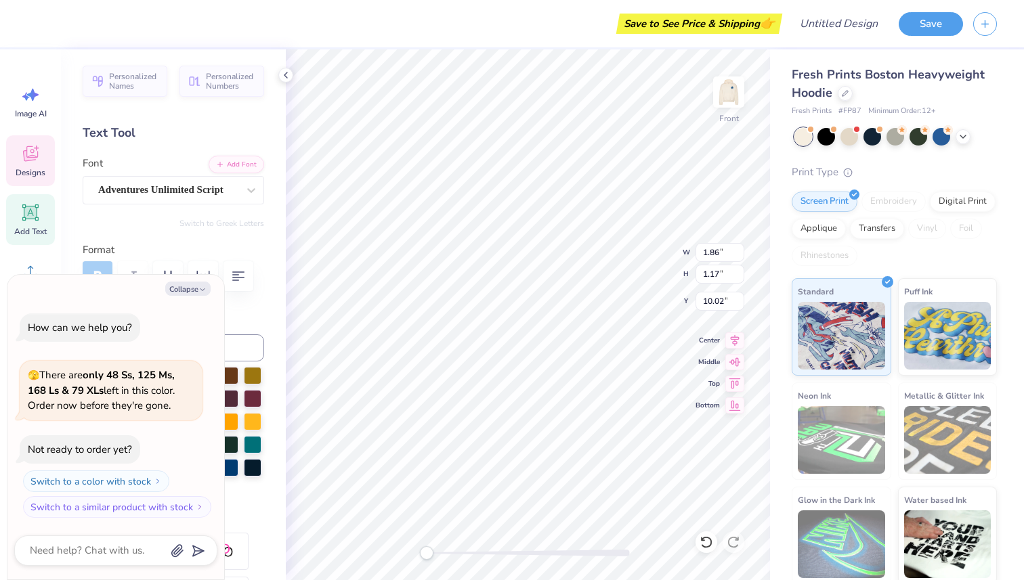
type textarea "x"
type textarea "s"
type textarea "x"
type textarea "sa"
type textarea "x"
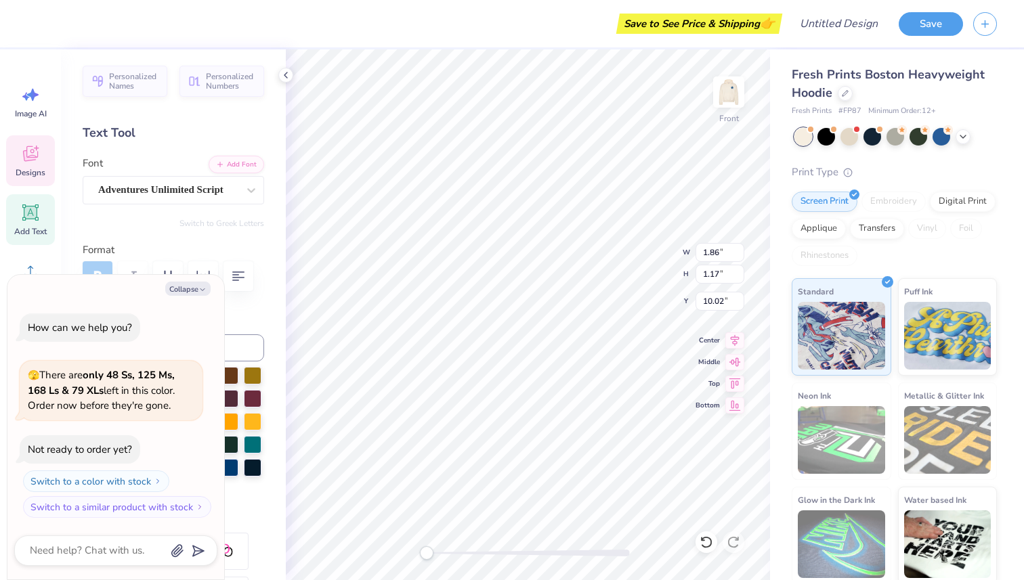
type textarea "sab"
type textarea "x"
type textarea "sa"
type textarea "x"
type textarea "s"
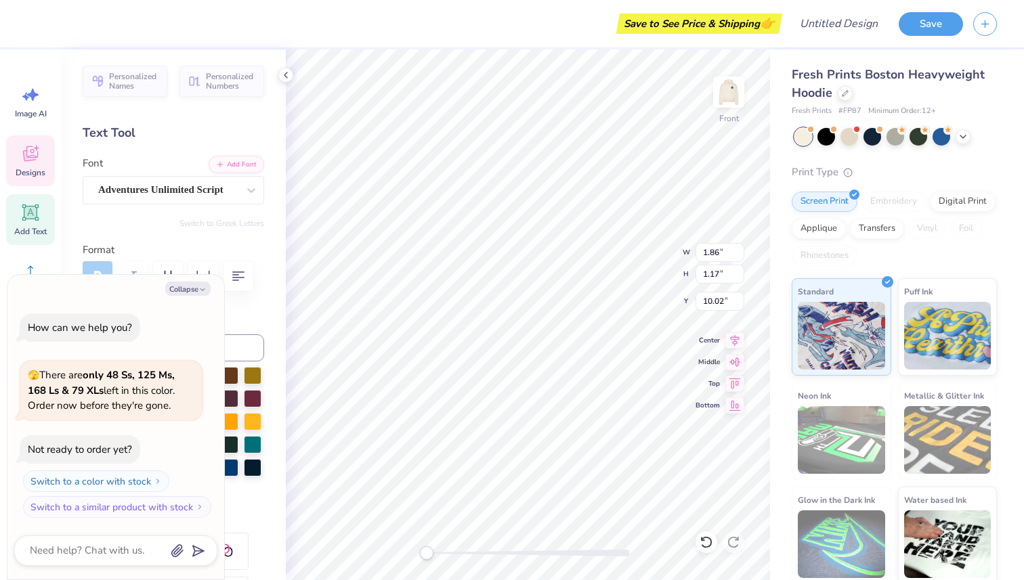
type textarea "x"
type textarea "S"
type textarea "x"
type textarea "Sa"
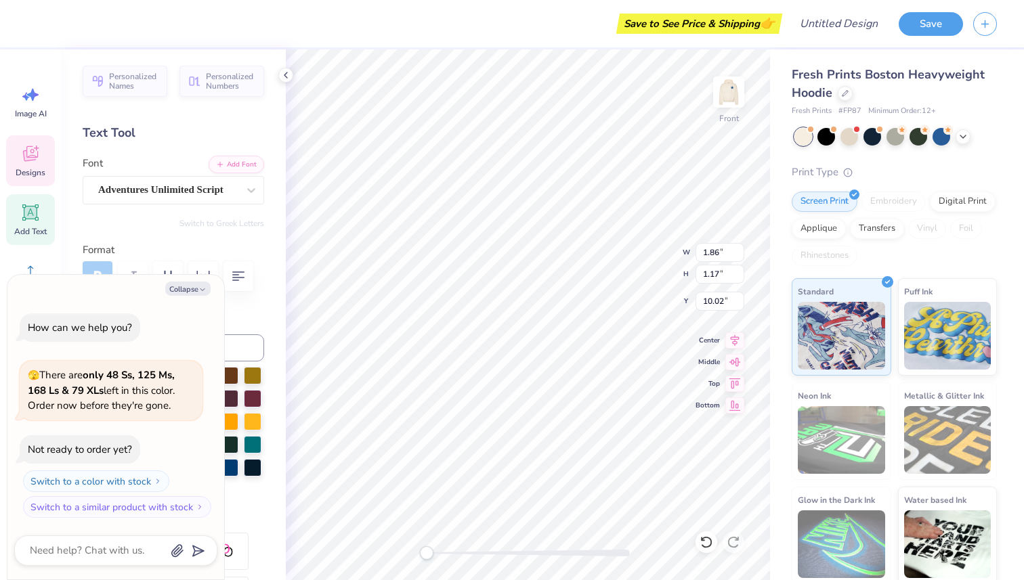
type textarea "x"
type textarea "Sab"
type textarea "x"
type textarea "Sabr"
type textarea "x"
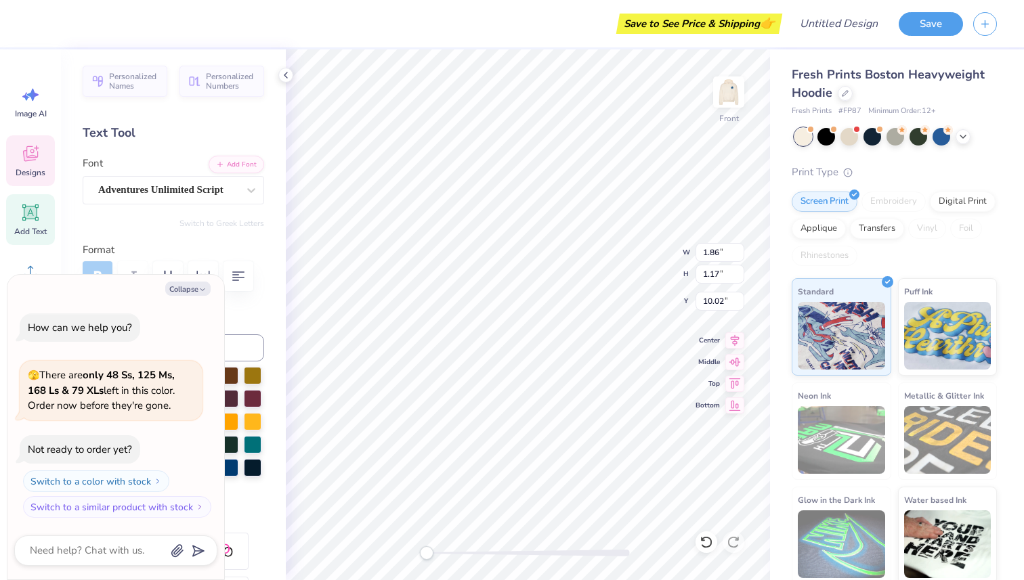
type textarea "Sabri"
type textarea "x"
type textarea "Sabrin"
type textarea "x"
type textarea "[PERSON_NAME]"
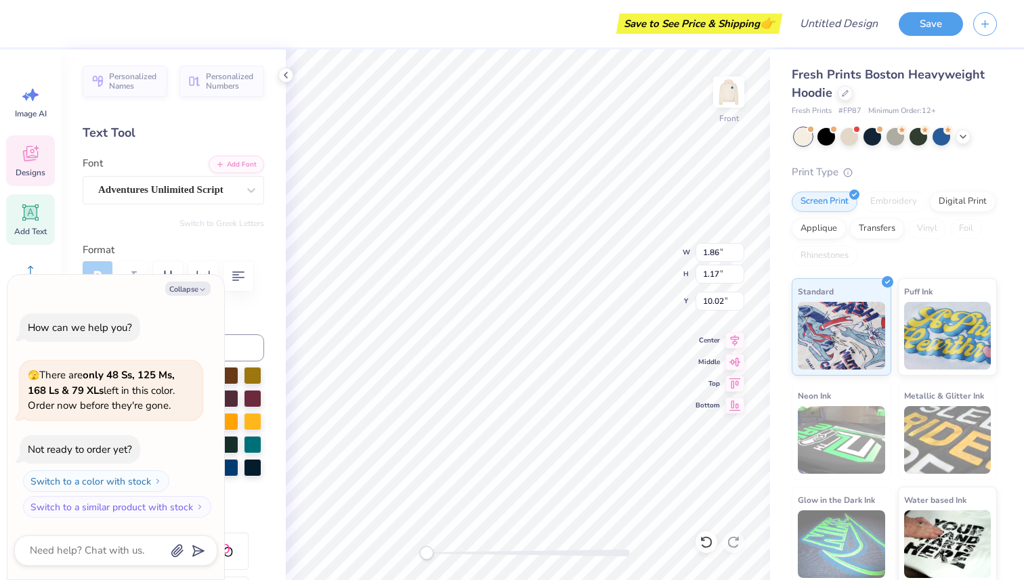
scroll to position [0, 1]
type textarea "x"
type input "2.37"
type input "1.03"
type input "11.27"
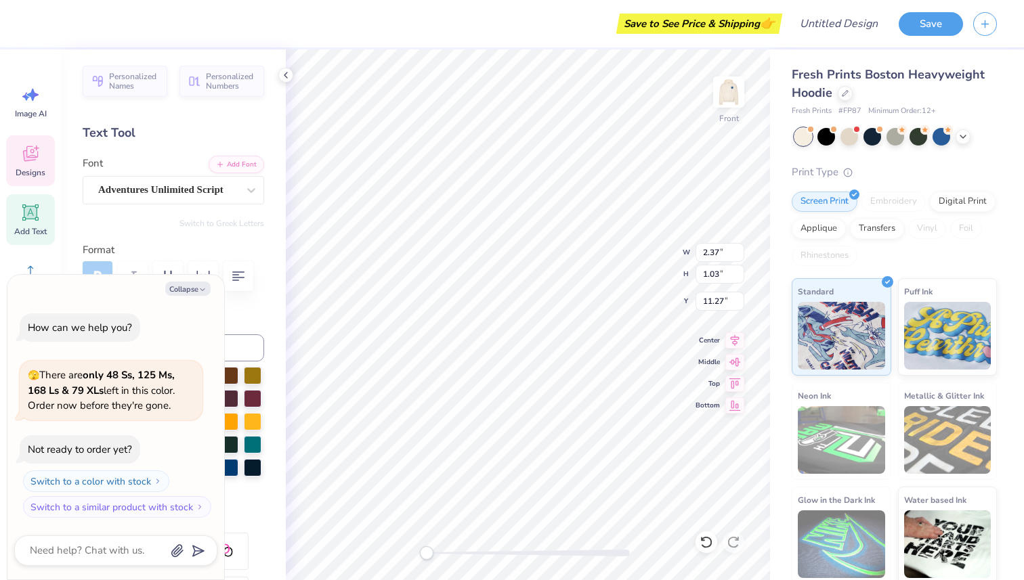
type textarea "x"
type textarea "N"
type textarea "x"
type textarea "No"
type textarea "x"
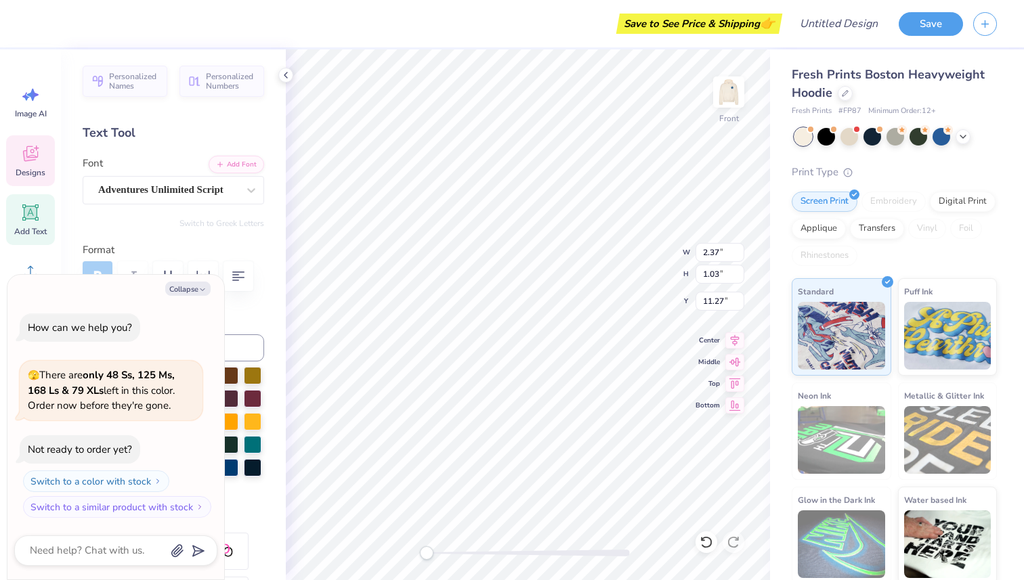
type textarea "[PERSON_NAME]"
type textarea "x"
type textarea "[PERSON_NAME]"
type textarea "x"
type textarea "[PERSON_NAME]"
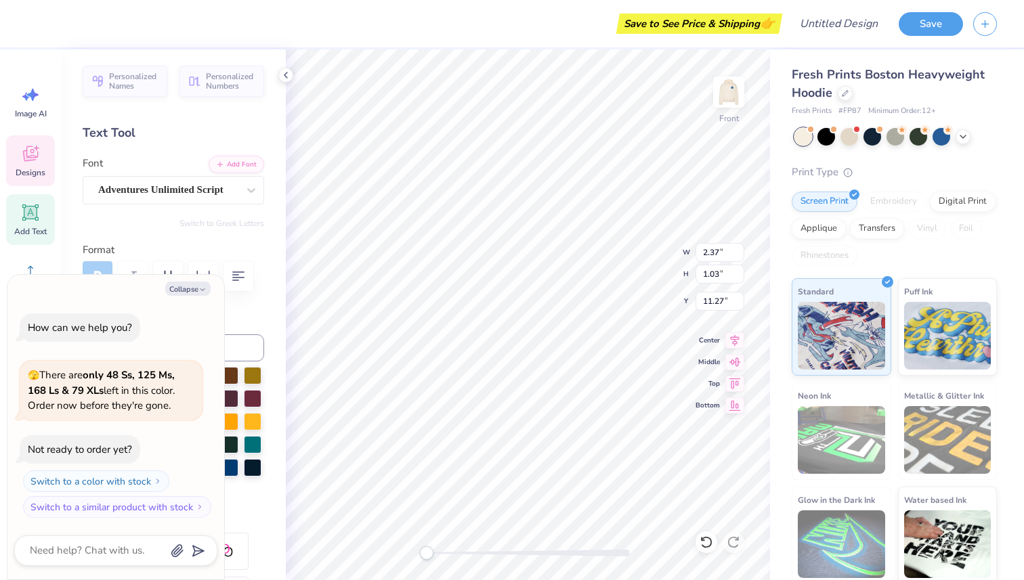
scroll to position [0, 0]
type textarea "x"
type input "10.78"
type input "14.60"
type input "6.00"
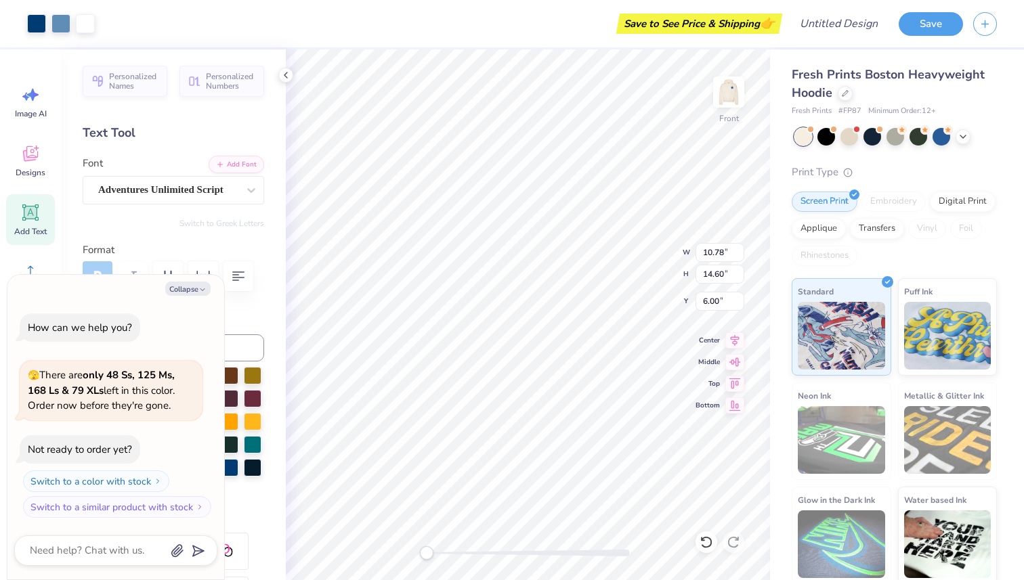
type textarea "x"
type input "6.23"
click at [705, 540] on icon at bounding box center [706, 543] width 14 height 14
type textarea "x"
type input "6.00"
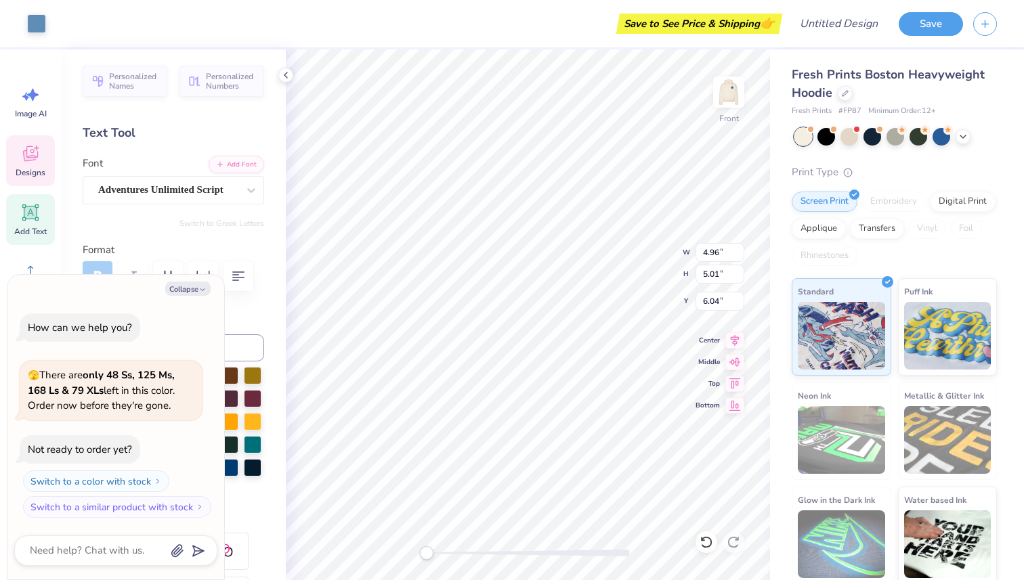
type textarea "x"
type input "0.99"
type input "1.08"
type input "8.14"
type textarea "x"
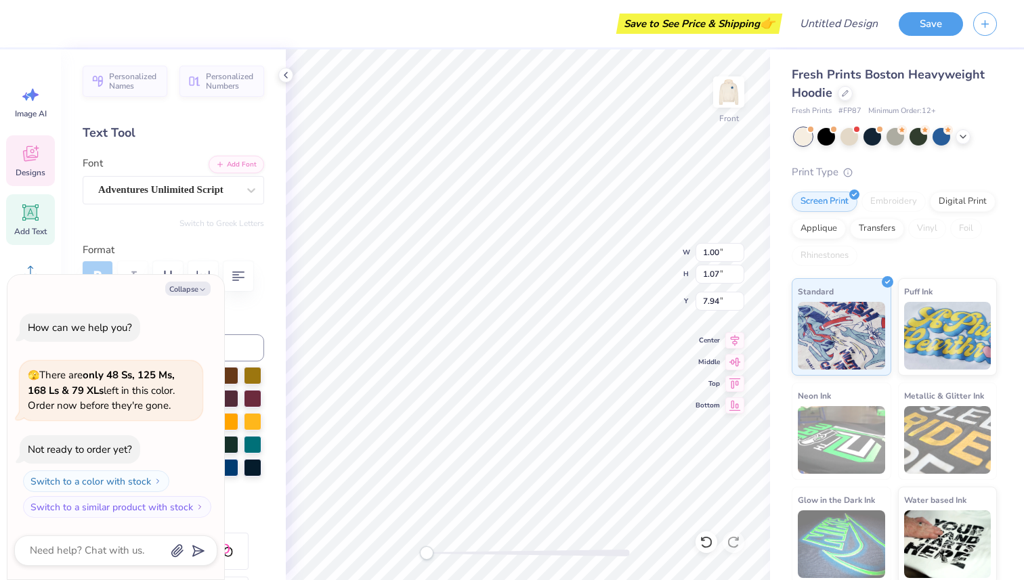
type textarea "1"
type textarea "x"
type textarea "p"
type textarea "x"
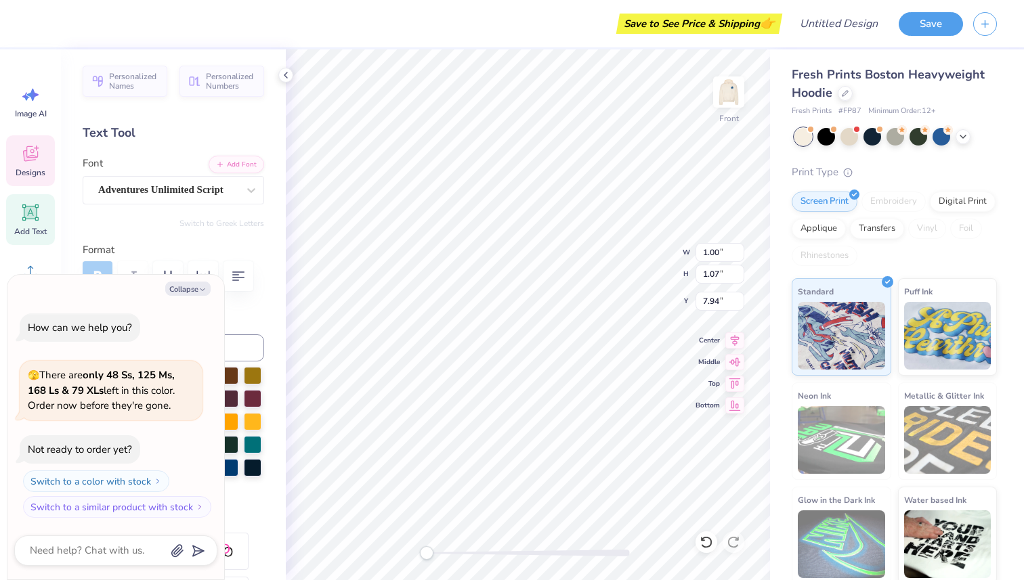
type textarea "pg"
type textarea "x"
type textarea "pgn"
type textarea "x"
type textarea "pg"
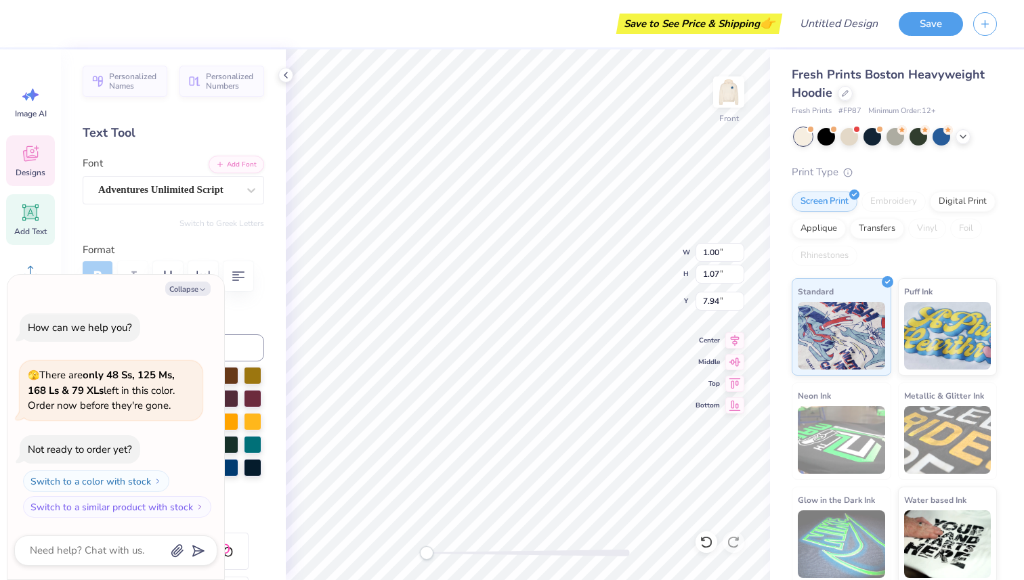
type textarea "x"
type textarea "p"
type textarea "x"
type textarea "P"
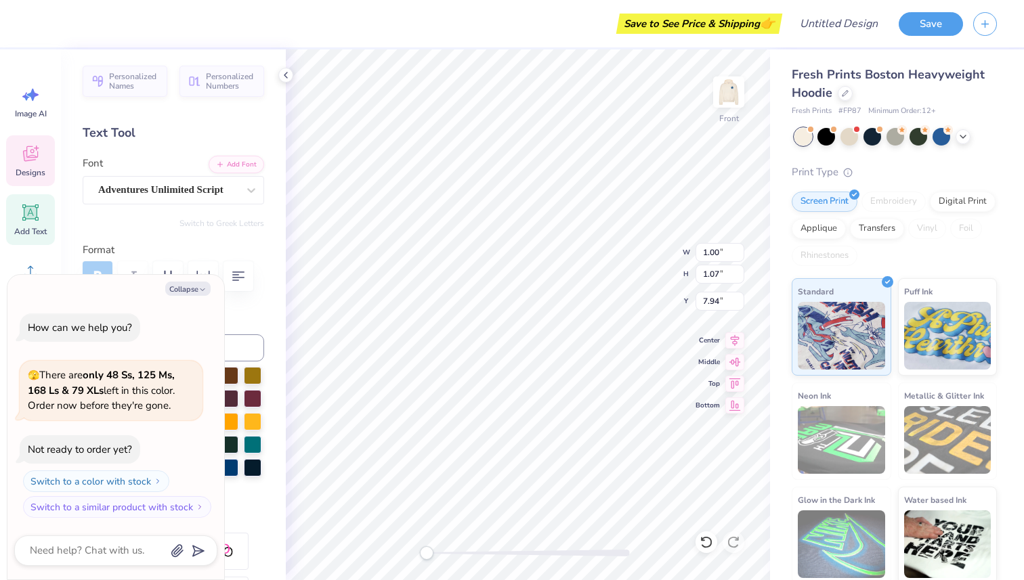
type textarea "x"
type textarea "PGN"
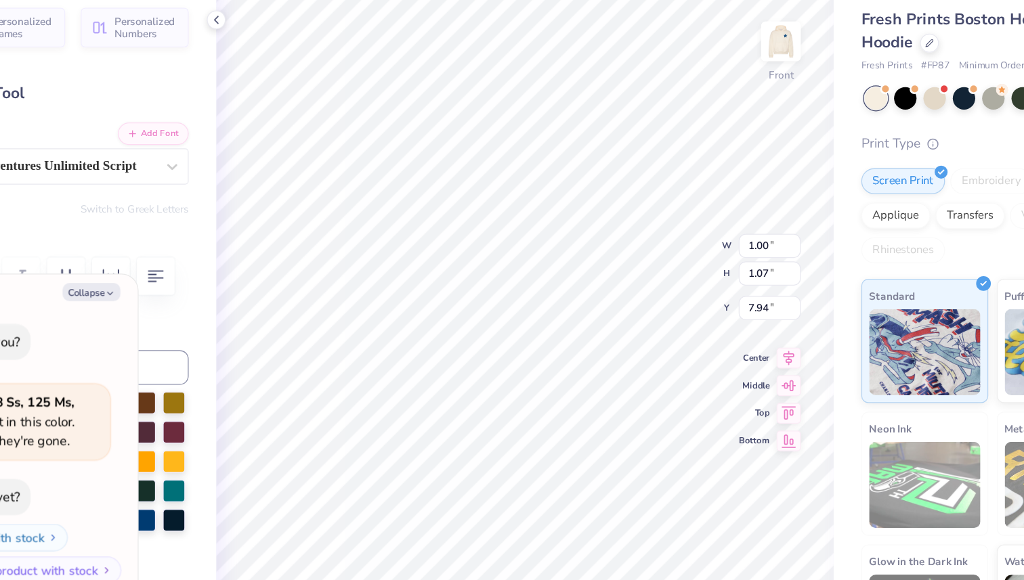
type textarea "x"
type input "4.20"
type input "1.04"
type input "10.18"
type textarea "x"
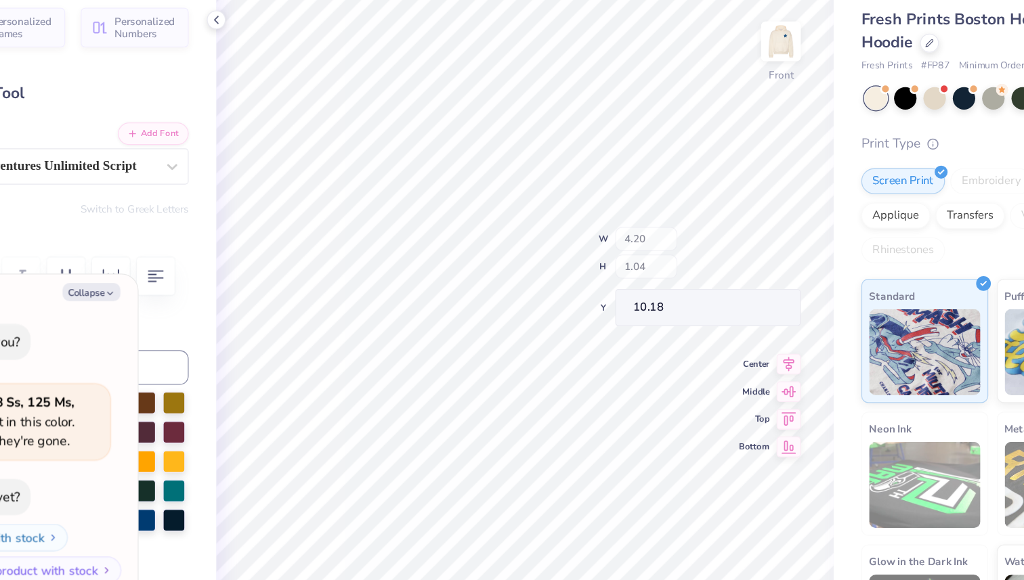
type input "10.78"
type input "10.51"
type input "10.09"
type textarea "x"
type input "2.68"
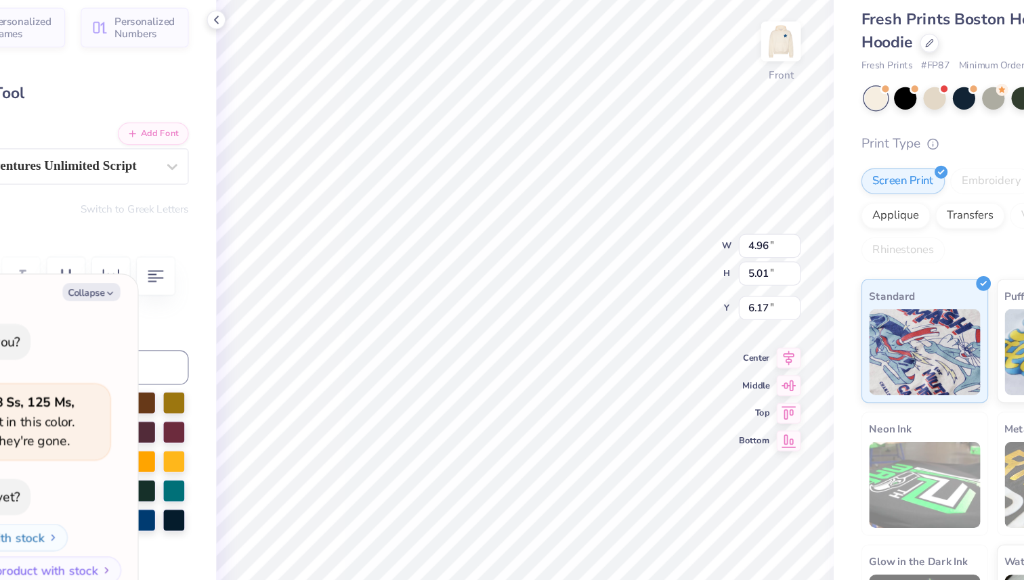
type input "1.74"
type input "7.68"
type textarea "x"
type input "2.35"
type input "1.53"
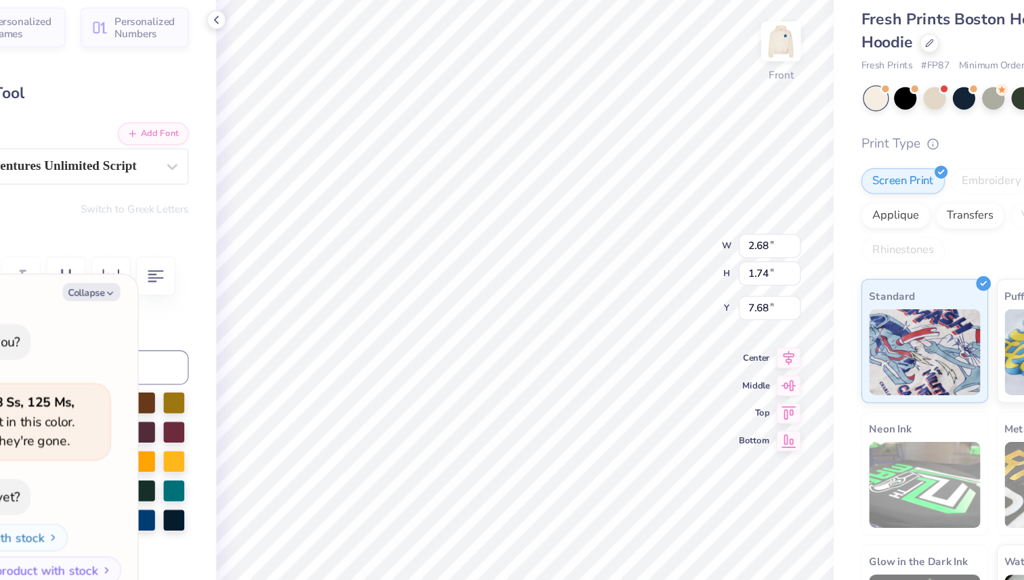
type input "7.79"
type textarea "x"
type input "4.58"
type input "1.74"
type input "13.88"
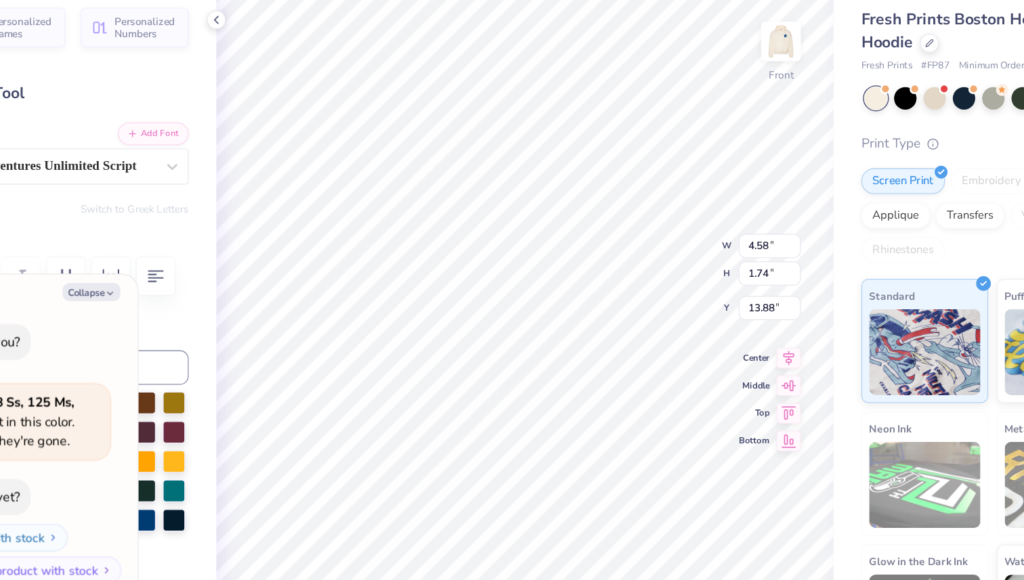
type textarea "x"
type textarea "L"
type textarea "x"
type textarea "LO"
type textarea "x"
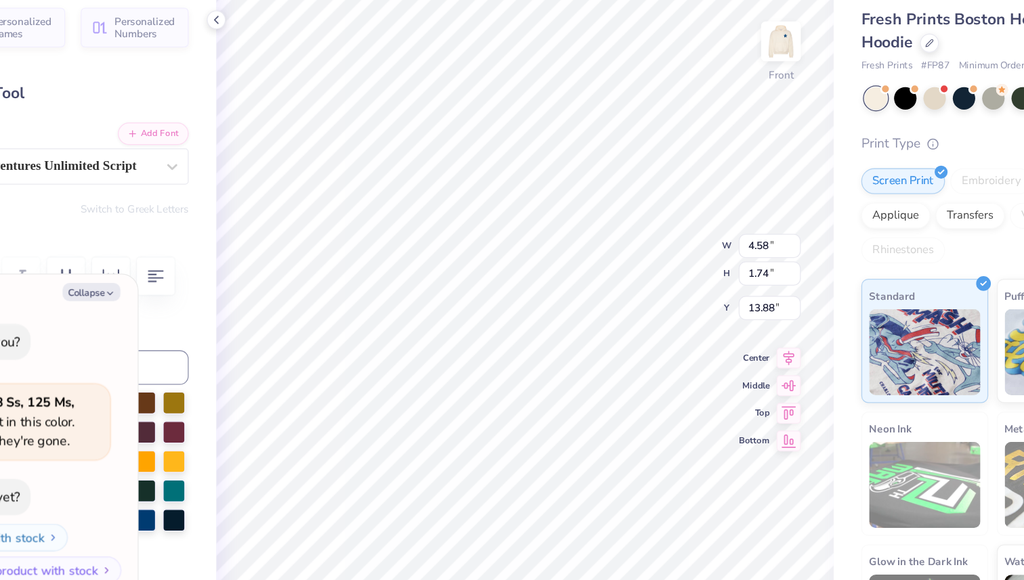
type textarea "LO"
type textarea "x"
type textarea "L"
type textarea "x"
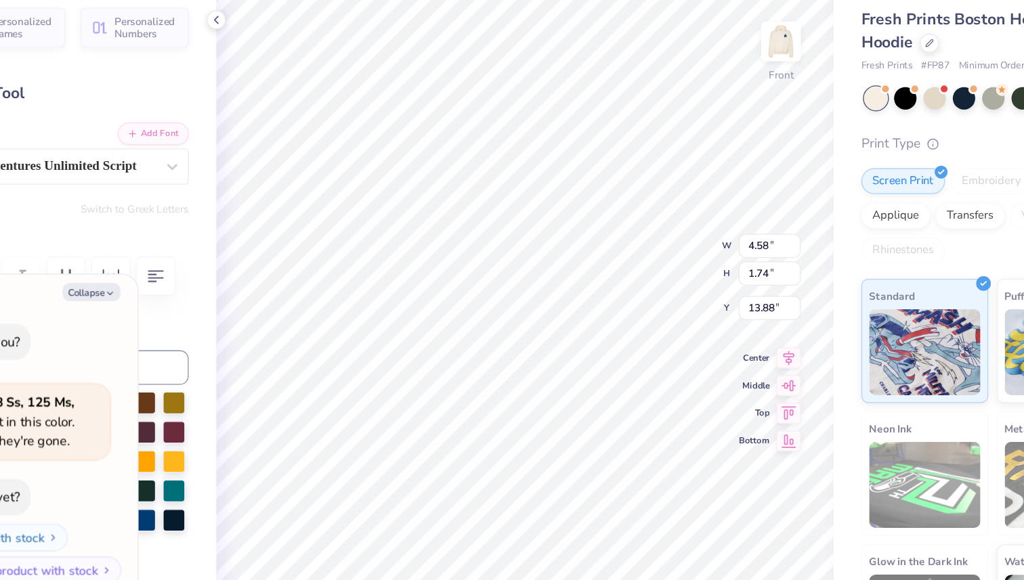
type textarea "o"
type textarea "x"
type textarea "o"
type textarea "x"
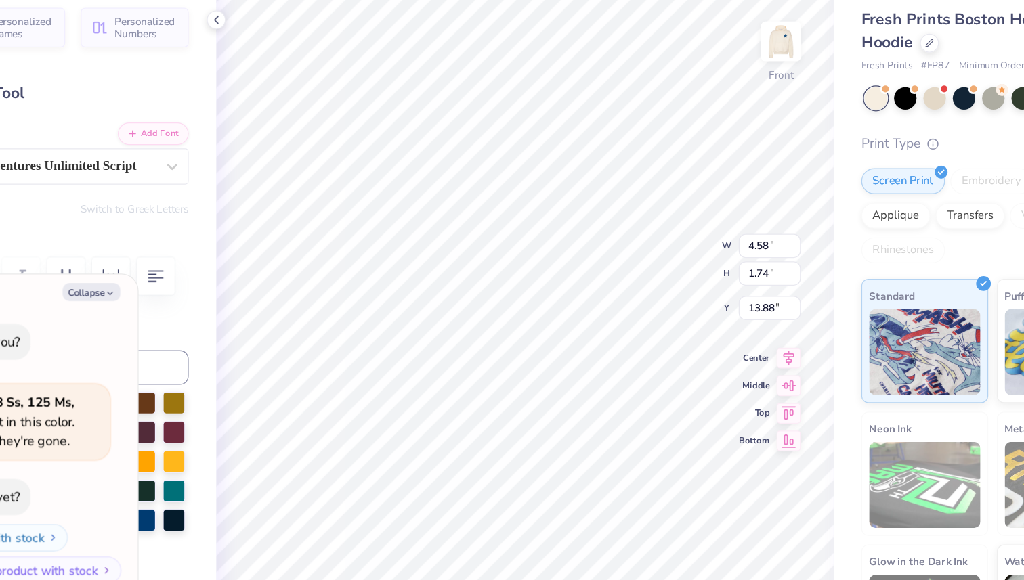
type textarea "l"
type textarea "x"
type textarea "lo"
type textarea "x"
type textarea "lov"
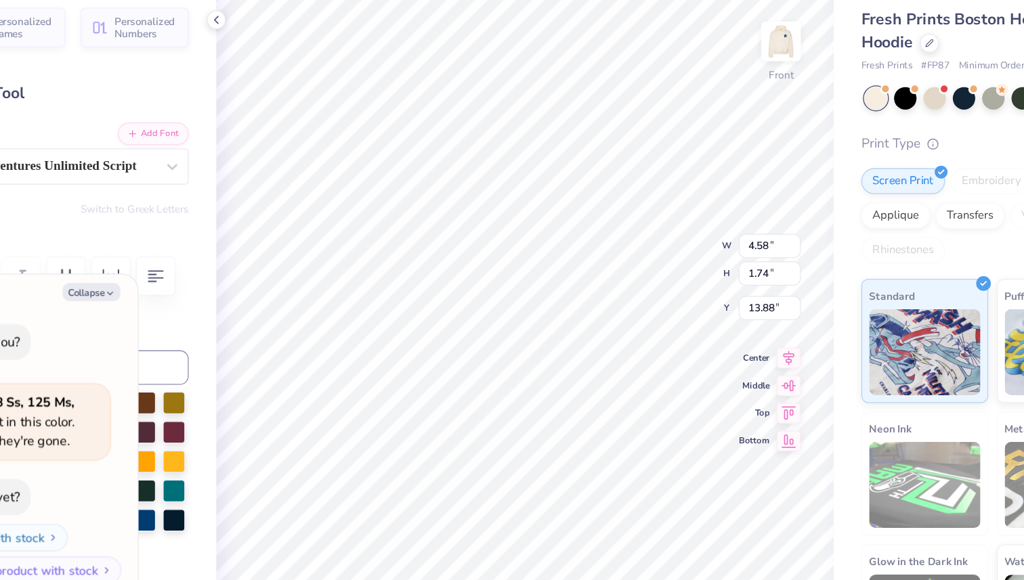
type textarea "x"
type textarea "love"
type textarea "x"
type input "2.01"
type input "1.05"
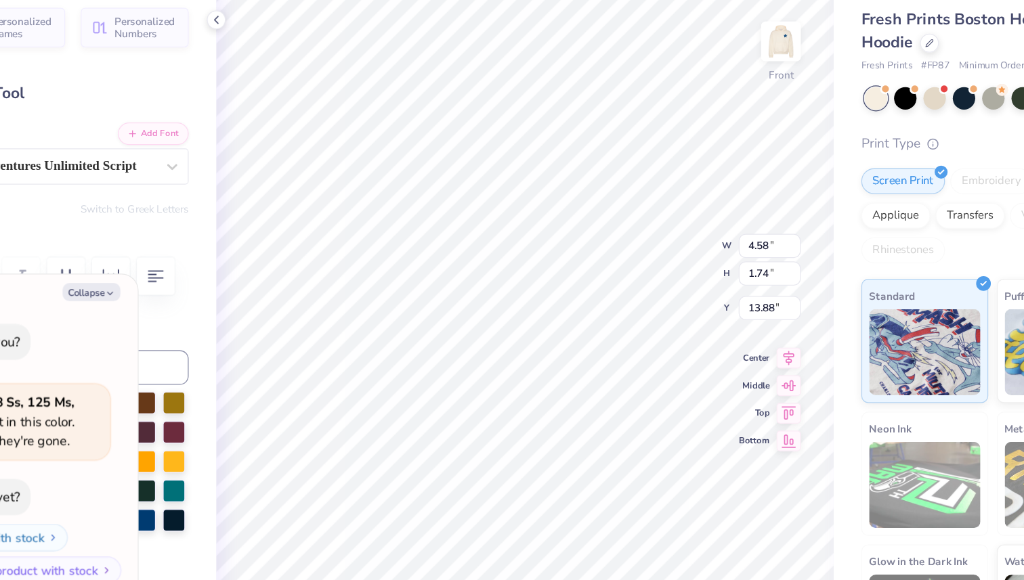
type input "15.60"
type textarea "x"
type textarea "c"
type textarea "x"
type textarea "con"
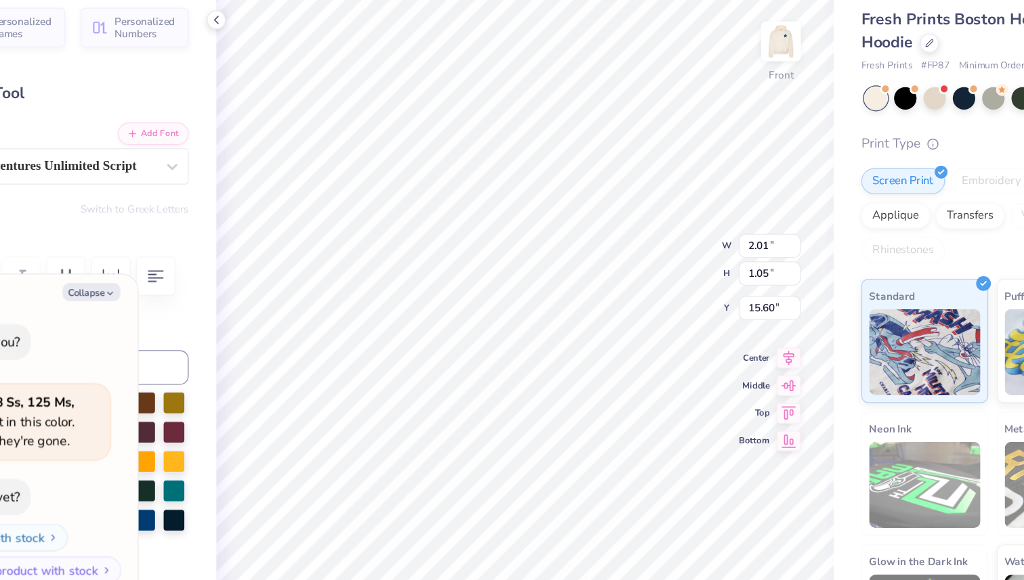
type textarea "x"
type textarea "conn"
type textarea "x"
type textarea "conne"
type textarea "x"
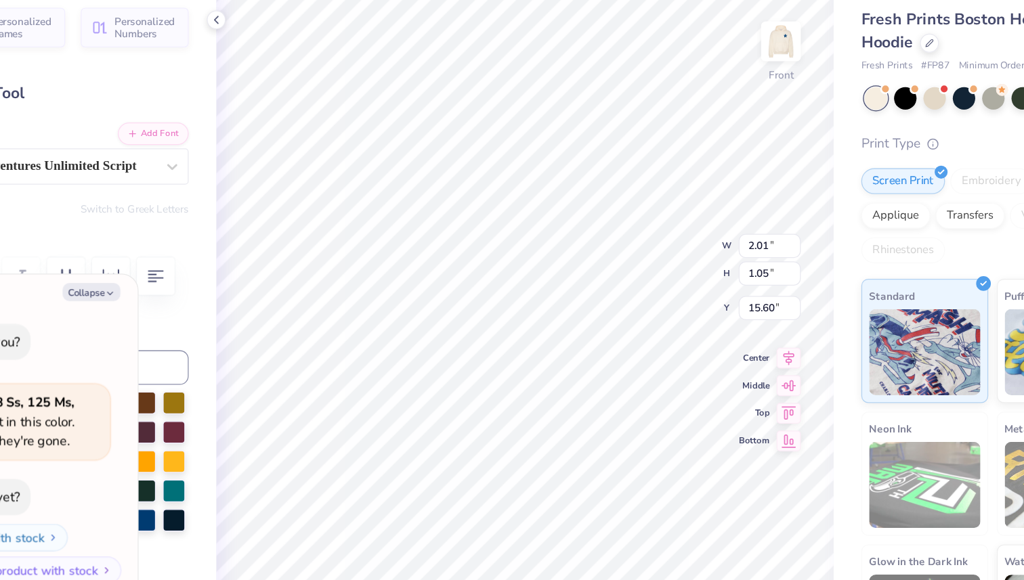
type textarea "connec"
type textarea "x"
type textarea "connect"
type textarea "x"
type textarea "connectio"
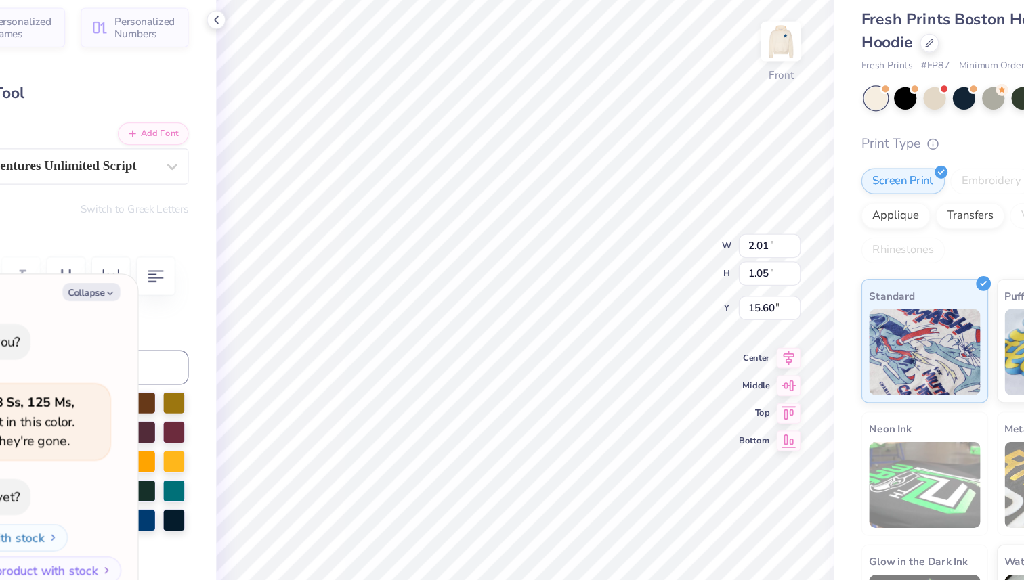
type textarea "x"
type textarea "connection"
type textarea "x"
type input "2.68"
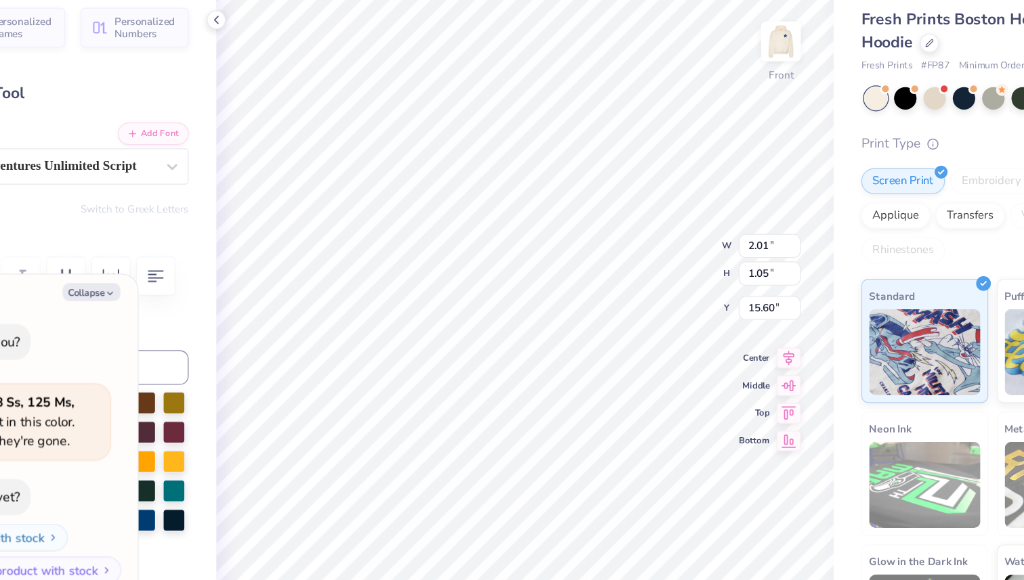
type input "0.79"
type input "16.92"
type textarea "x"
type input "10.58"
type input "10.32"
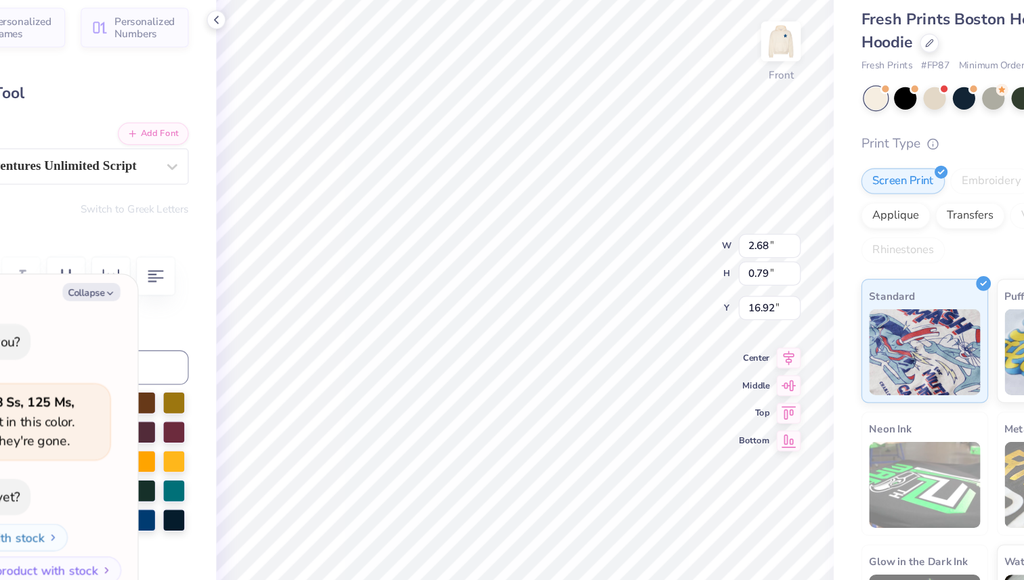
type input "10.18"
type textarea "x"
type input "2.68"
type input "0.79"
type input "16.92"
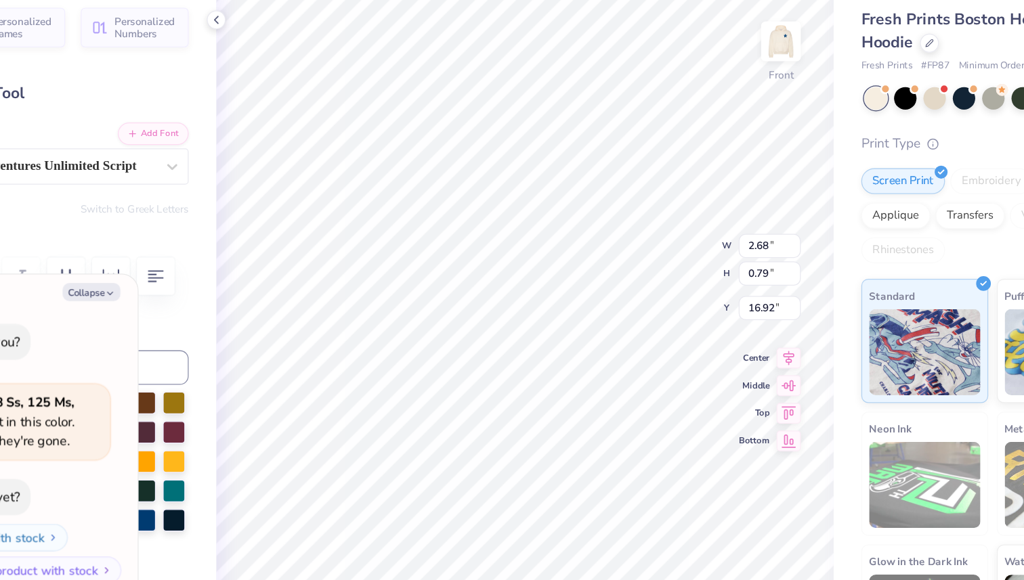
type textarea "x"
type textarea "h"
type textarea "x"
type textarea "ho"
type textarea "x"
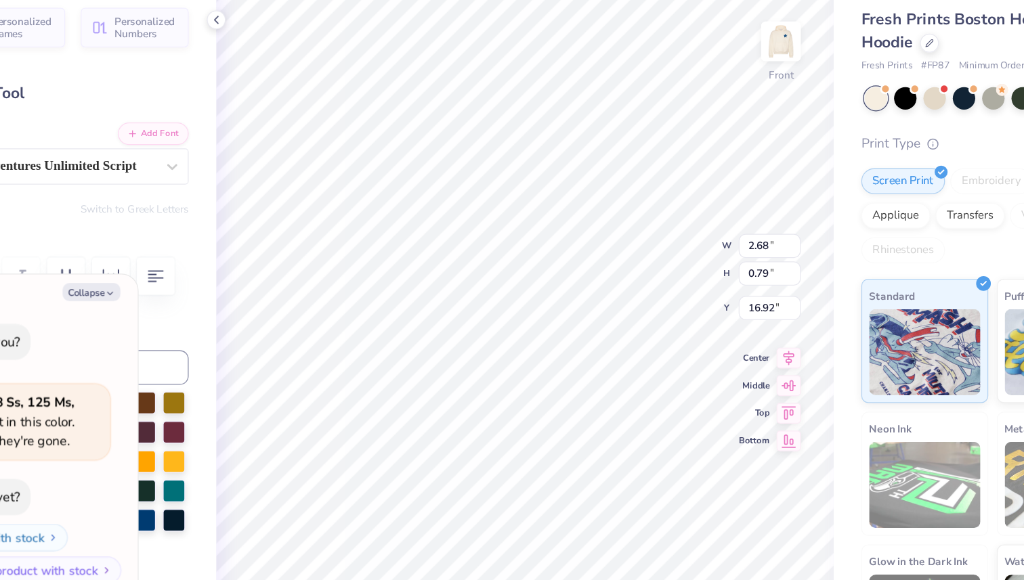
type textarea "hope"
type textarea "x"
type input "8.02"
type input "1.69"
type input "15.24"
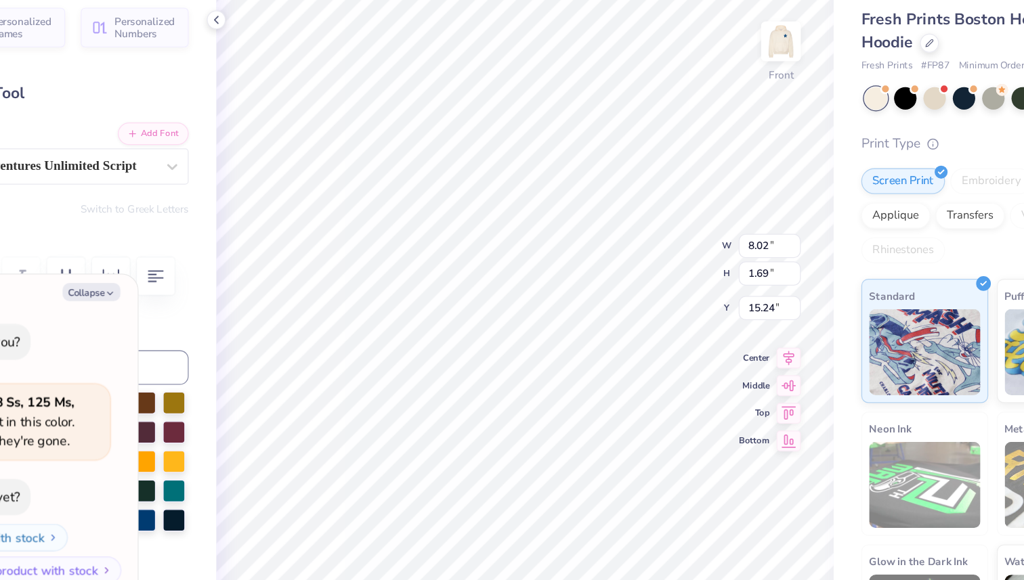
type textarea "x"
type input "5.65"
type input "1.19"
type input "15.61"
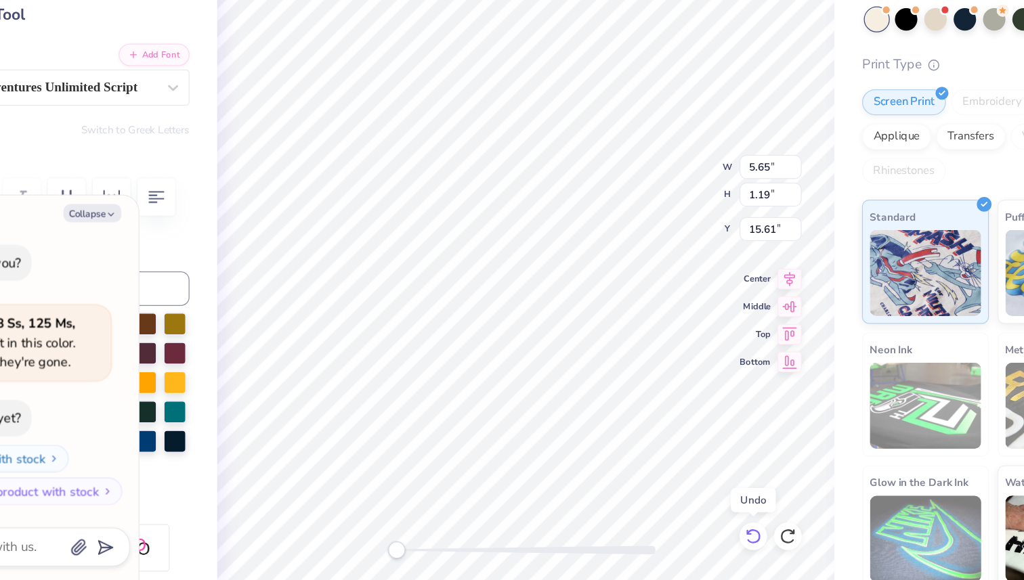
click at [705, 538] on icon at bounding box center [706, 542] width 12 height 12
type textarea "x"
type input "8.02"
type input "1.69"
type input "15.46"
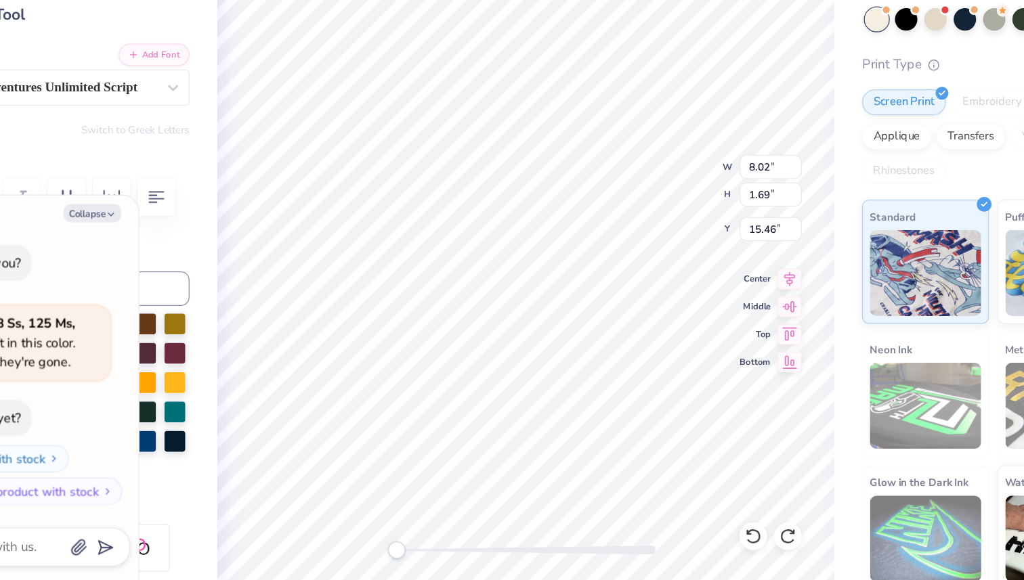
type textarea "x"
type input "3.33"
type input "1.45"
type input "14.01"
type textarea "x"
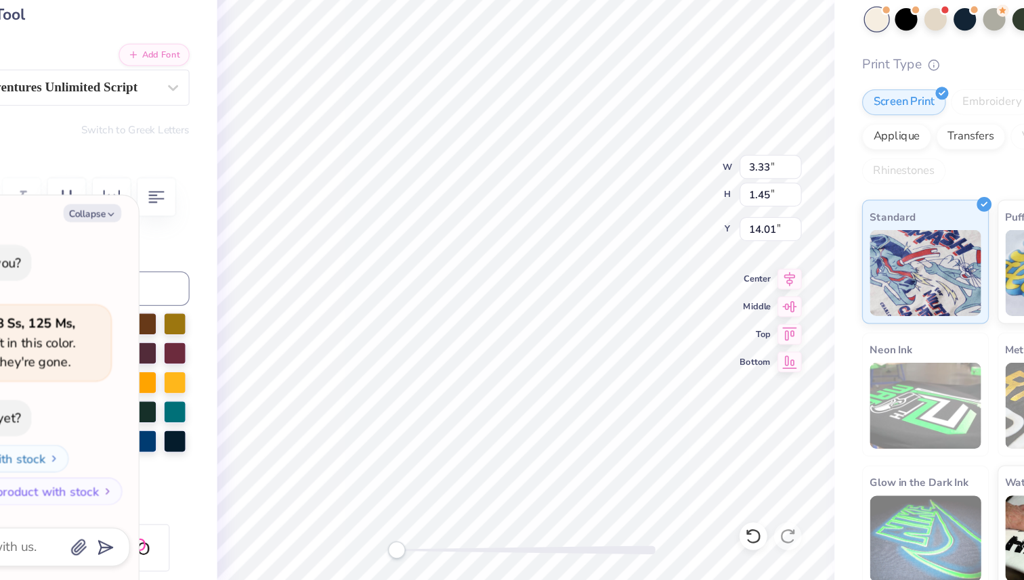
type input "3.80"
type input "1.63"
type input "16.52"
type textarea "x"
type input "8.02"
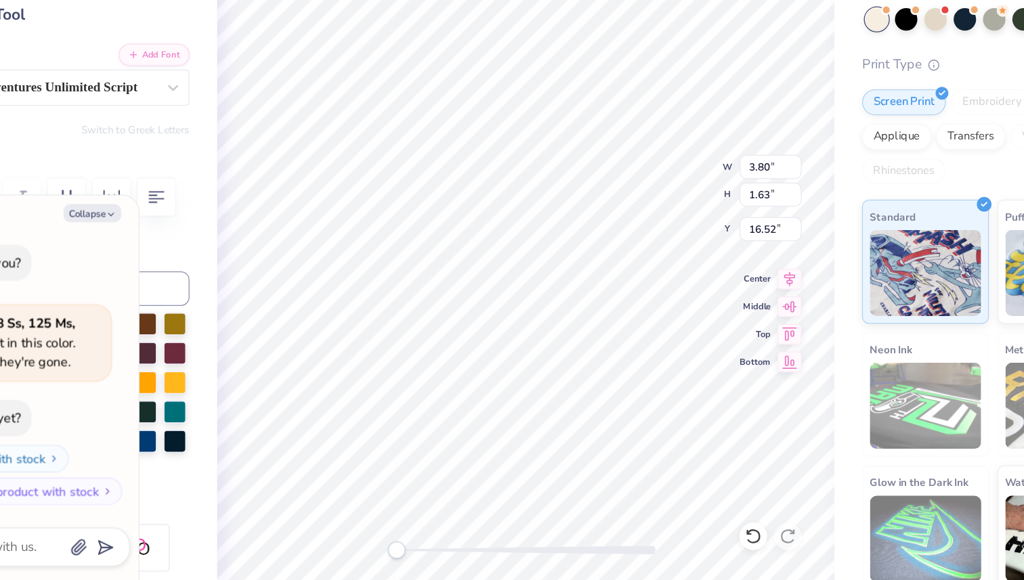
type input "1.69"
type input "15.46"
type textarea "x"
type input "3.33"
type input "1.45"
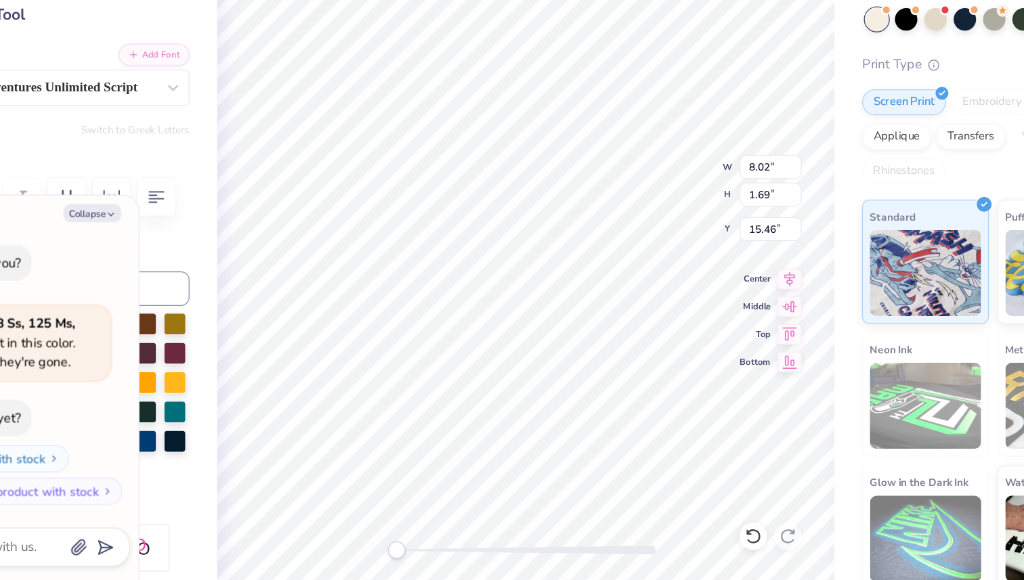
type input "13.30"
type textarea "x"
type input "3.80"
type input "1.63"
type input "17.15"
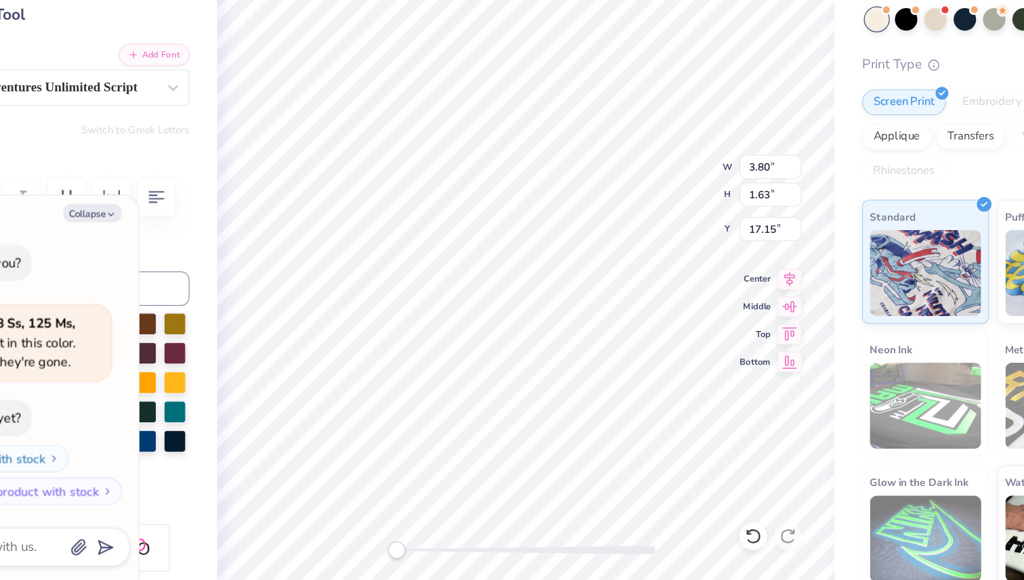
type textarea "x"
type input "8.02"
type input "1.69"
type input "13.91"
type textarea "x"
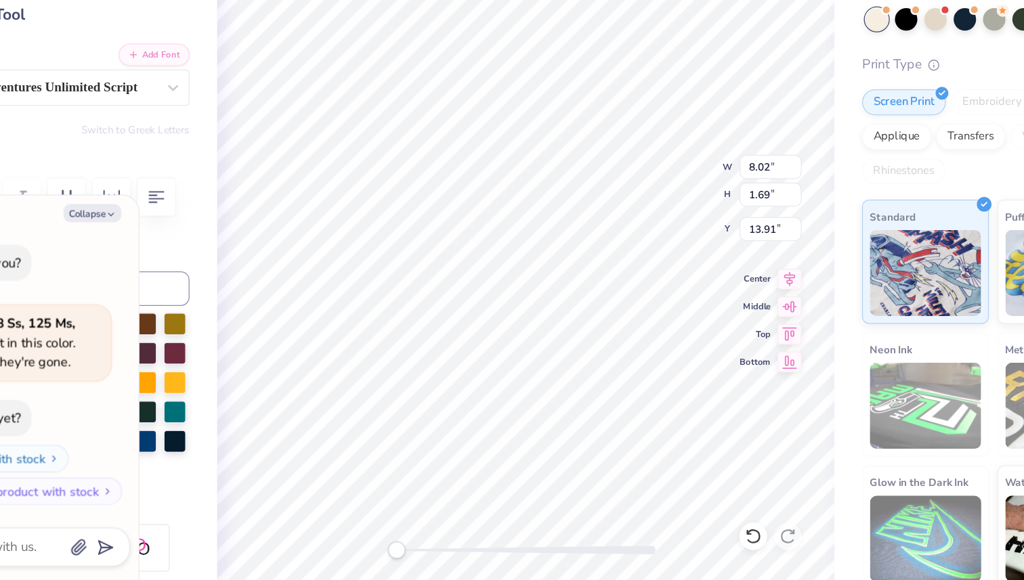
type input "3.33"
type input "1.45"
type input "13.30"
type textarea "x"
type input "8.02"
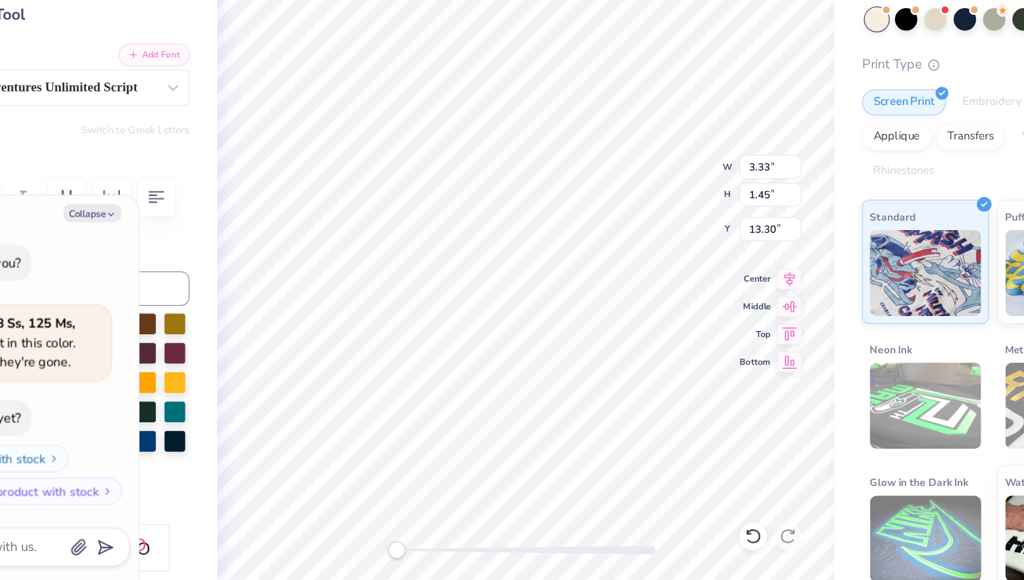
type input "1.69"
type input "11.79"
type textarea "x"
type input "3.33"
click at [703, 540] on icon at bounding box center [702, 539] width 3 height 3
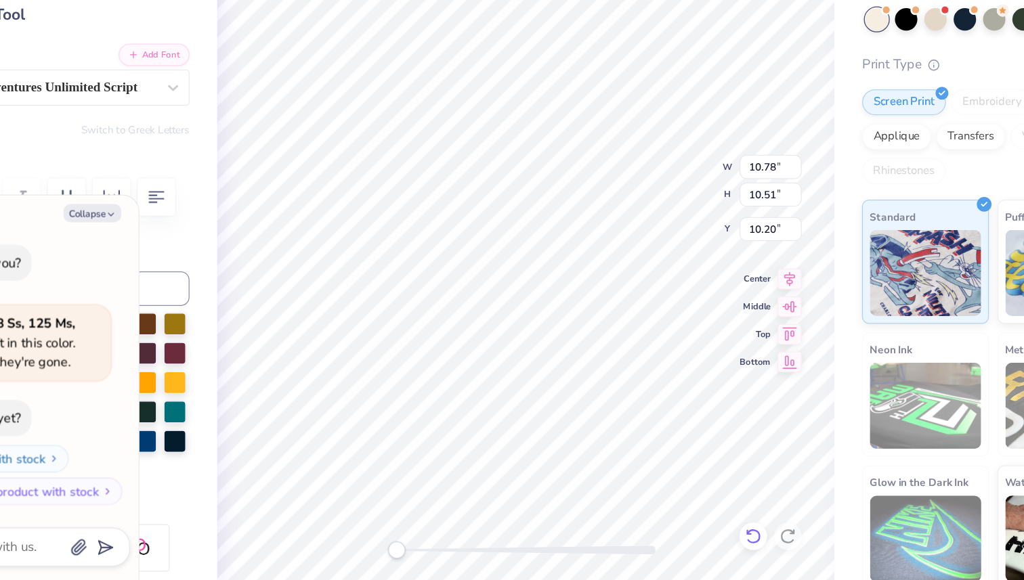
click at [712, 540] on icon at bounding box center [706, 543] width 14 height 14
click at [542, 387] on body "Art colors Save to See Price & Shipping 👉 Design Title Save Image AI Designs Ad…" at bounding box center [512, 290] width 1024 height 580
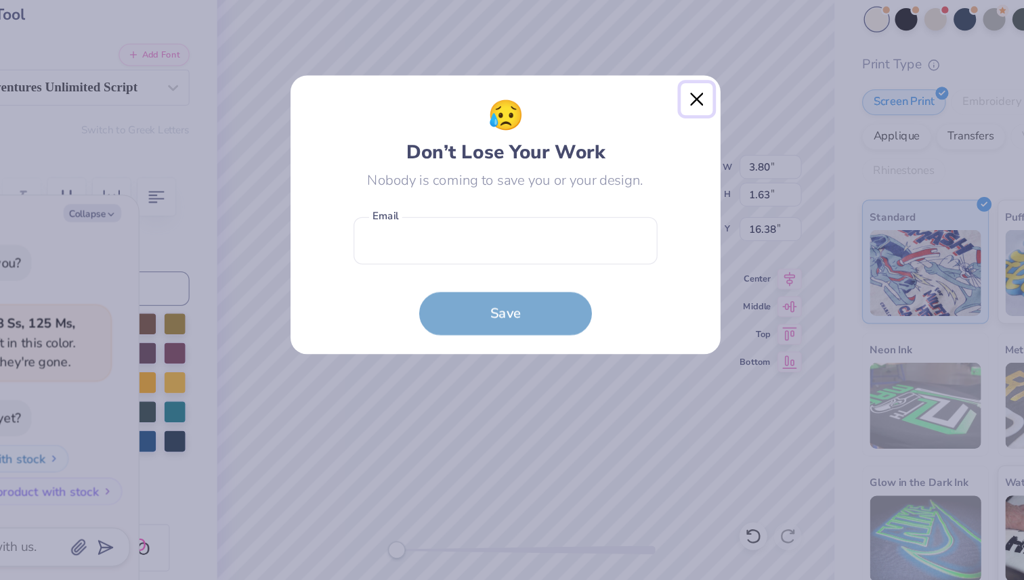
click at [664, 197] on button "Close" at bounding box center [662, 200] width 26 height 26
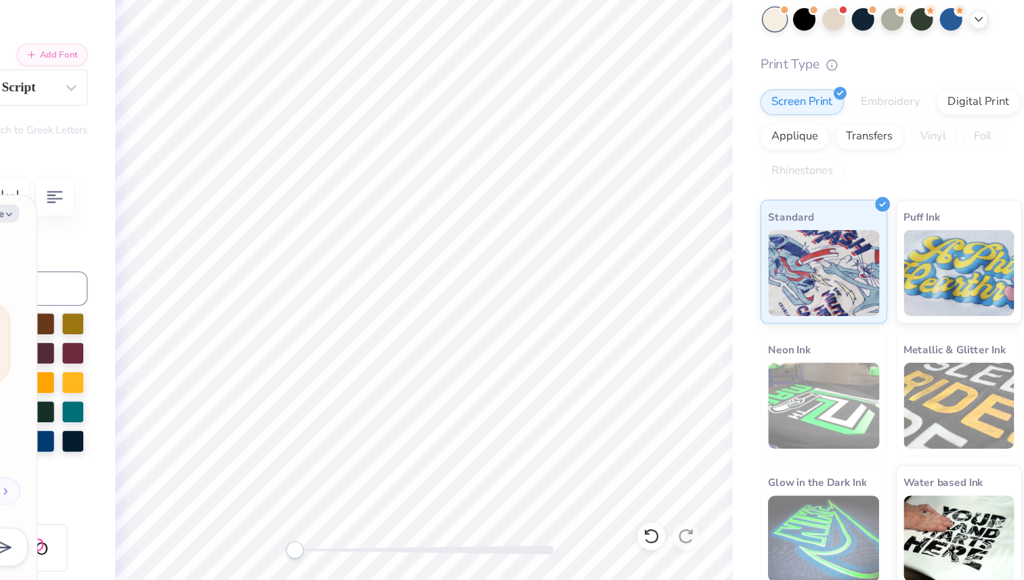
scroll to position [0, 0]
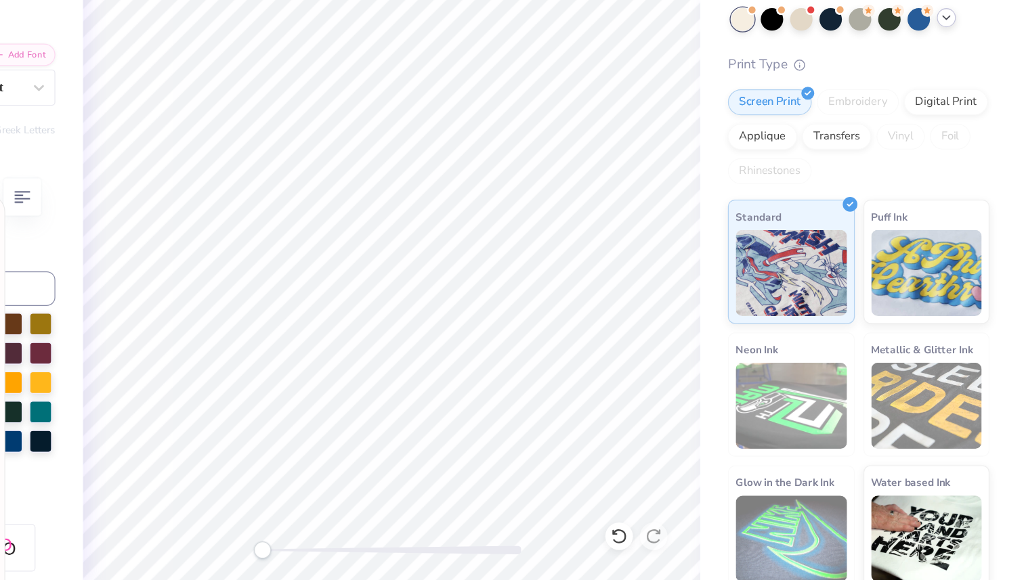
click at [965, 138] on icon at bounding box center [962, 135] width 11 height 11
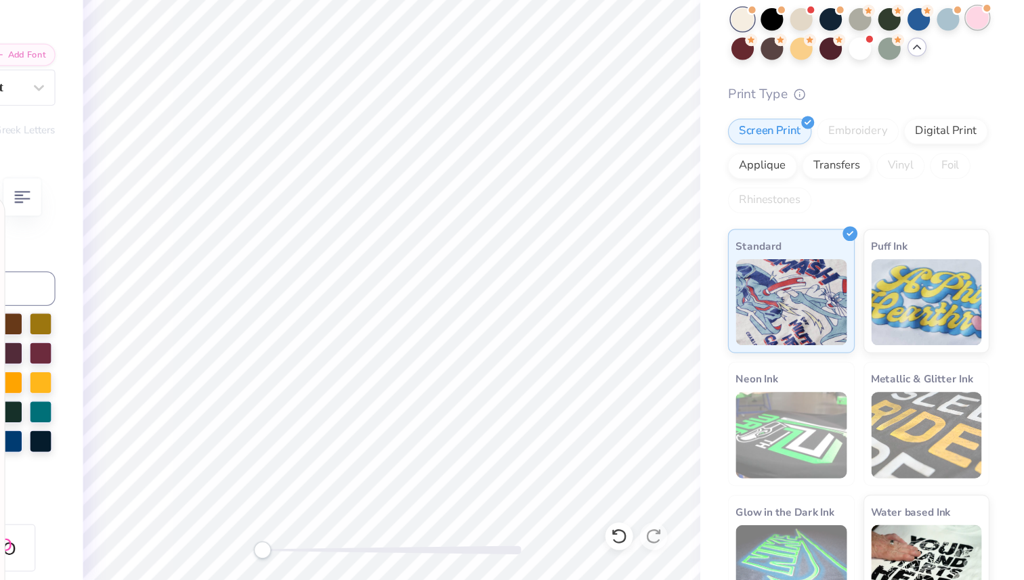
click at [986, 139] on div at bounding box center [987, 136] width 18 height 18
click at [853, 160] on div at bounding box center [849, 159] width 18 height 18
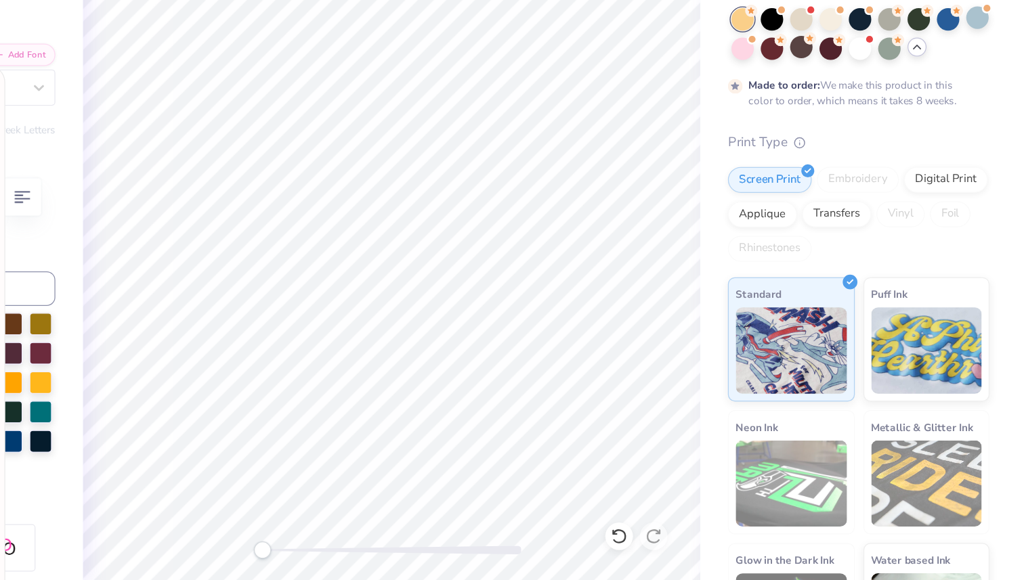
scroll to position [187, 0]
click at [873, 161] on div at bounding box center [872, 160] width 18 height 18
click at [917, 163] on div at bounding box center [918, 159] width 18 height 18
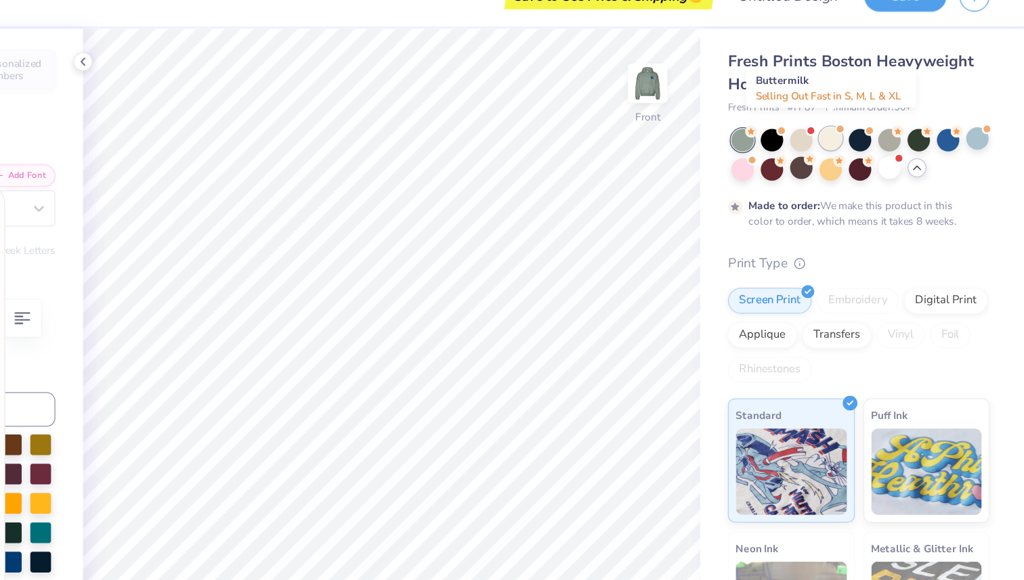
scroll to position [12, 0]
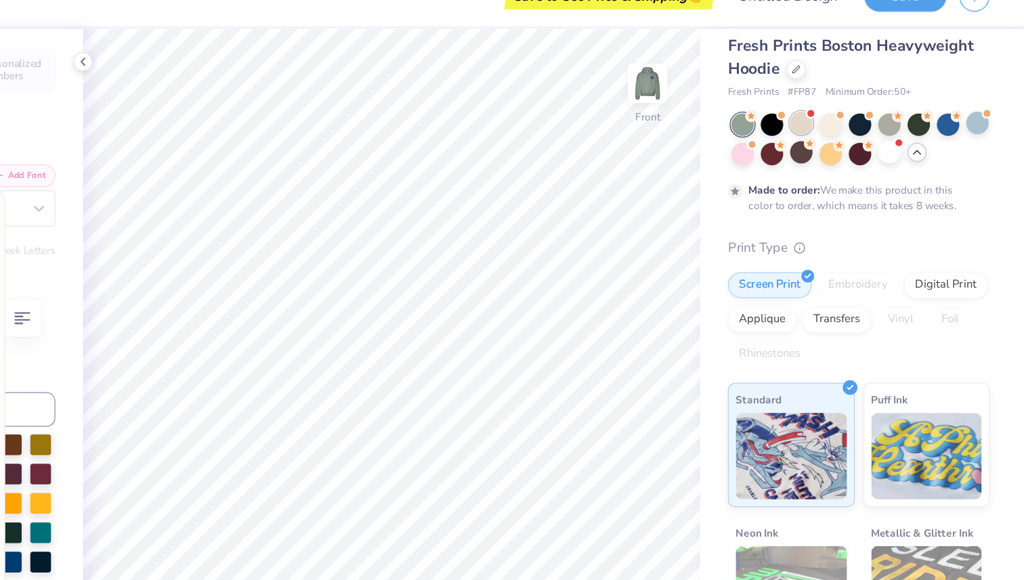
click at [847, 127] on div at bounding box center [849, 123] width 18 height 18
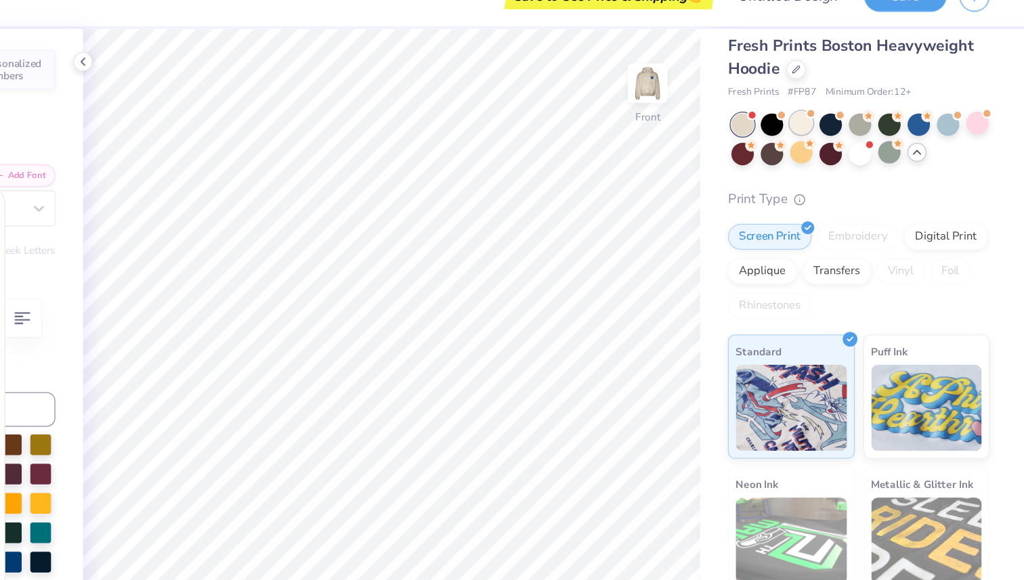
scroll to position [461, 0]
click at [879, 125] on div at bounding box center [872, 123] width 18 height 18
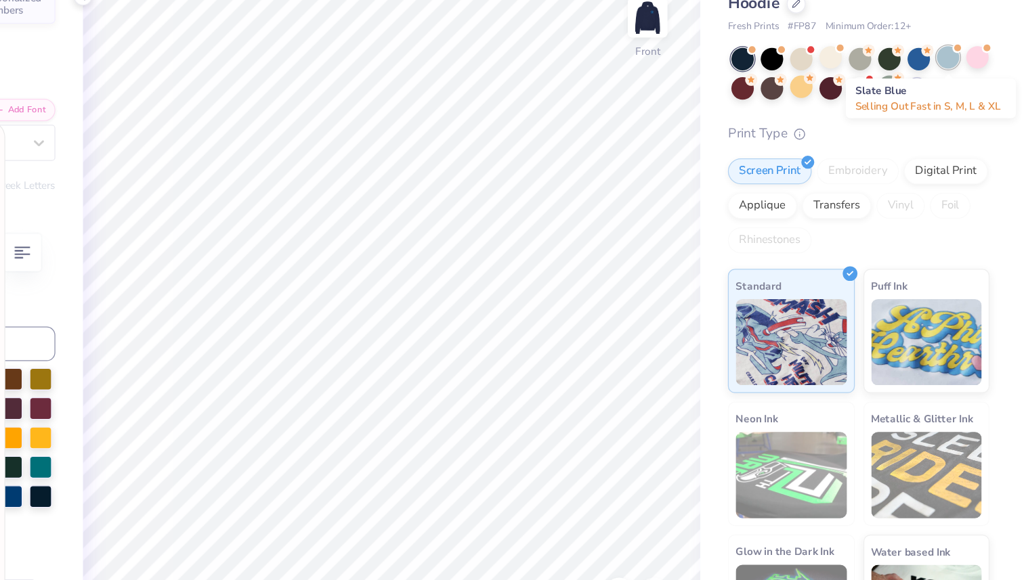
click at [966, 125] on div at bounding box center [964, 123] width 18 height 18
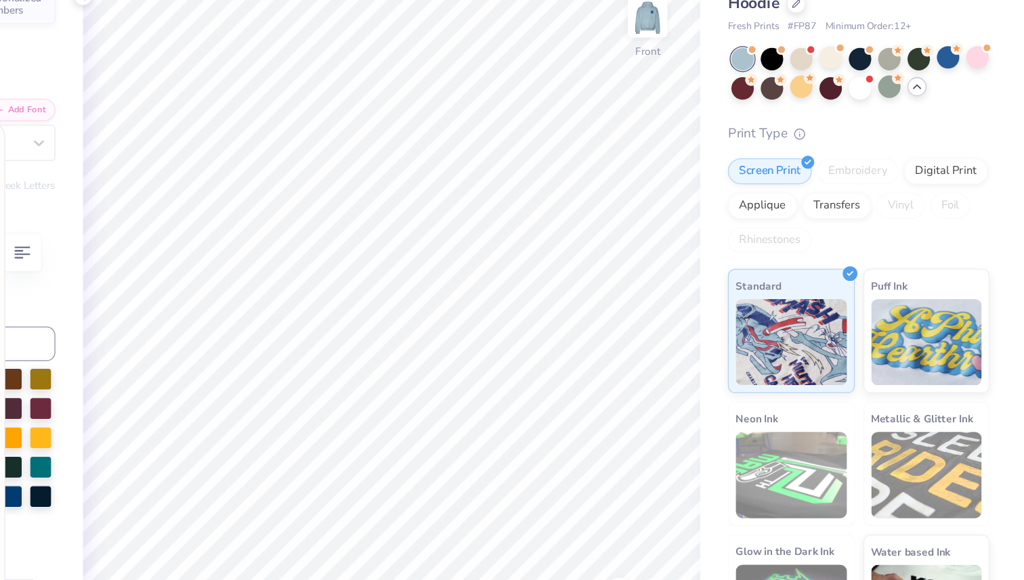
scroll to position [813, 0]
click at [822, 125] on div at bounding box center [826, 123] width 18 height 18
click at [967, 126] on div at bounding box center [964, 123] width 18 height 18
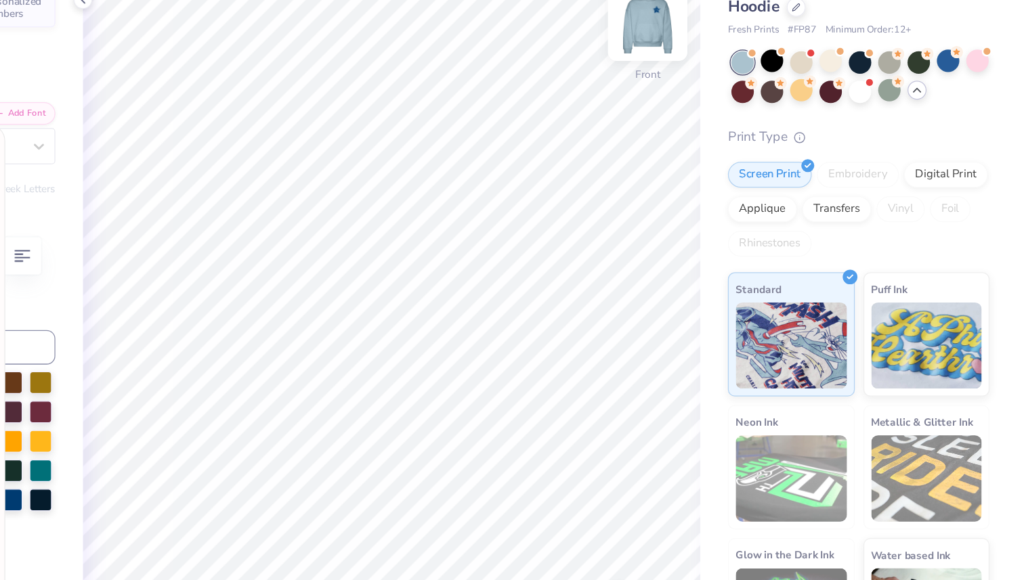
click at [732, 92] on img at bounding box center [728, 92] width 54 height 54
click at [727, 89] on img at bounding box center [728, 92] width 27 height 27
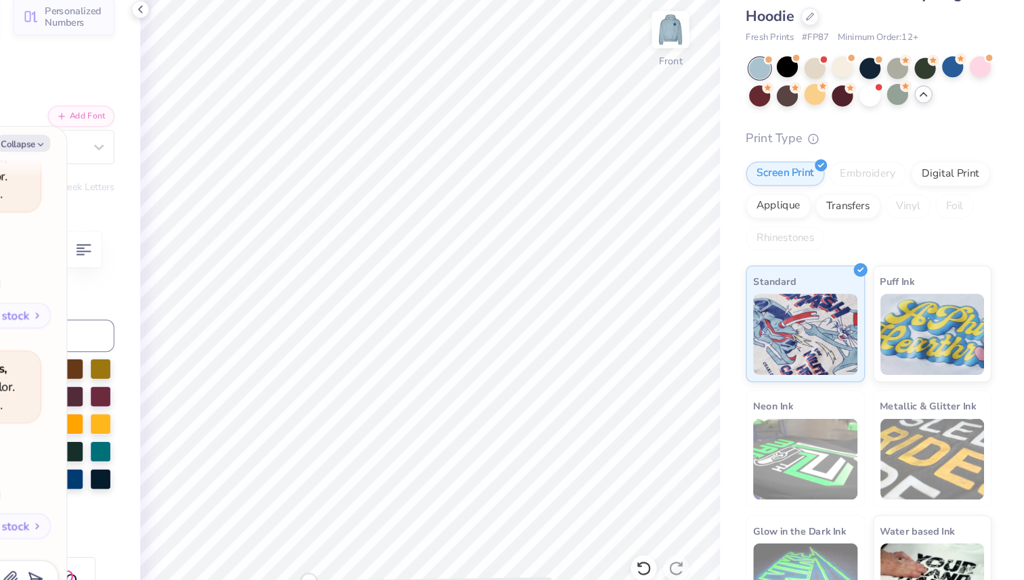
scroll to position [0, 0]
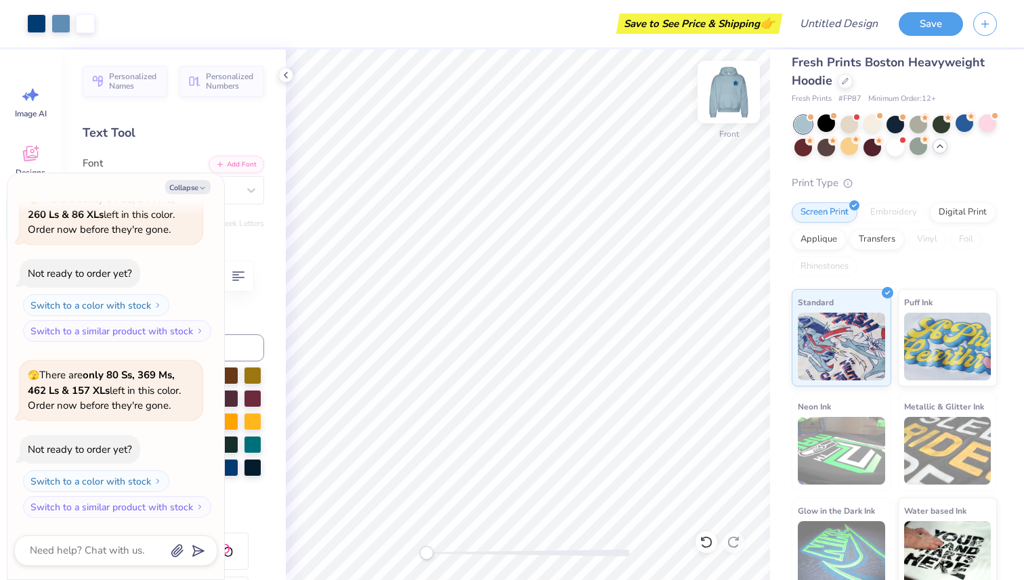
click at [730, 104] on img at bounding box center [728, 92] width 54 height 54
